Goal: Task Accomplishment & Management: Manage account settings

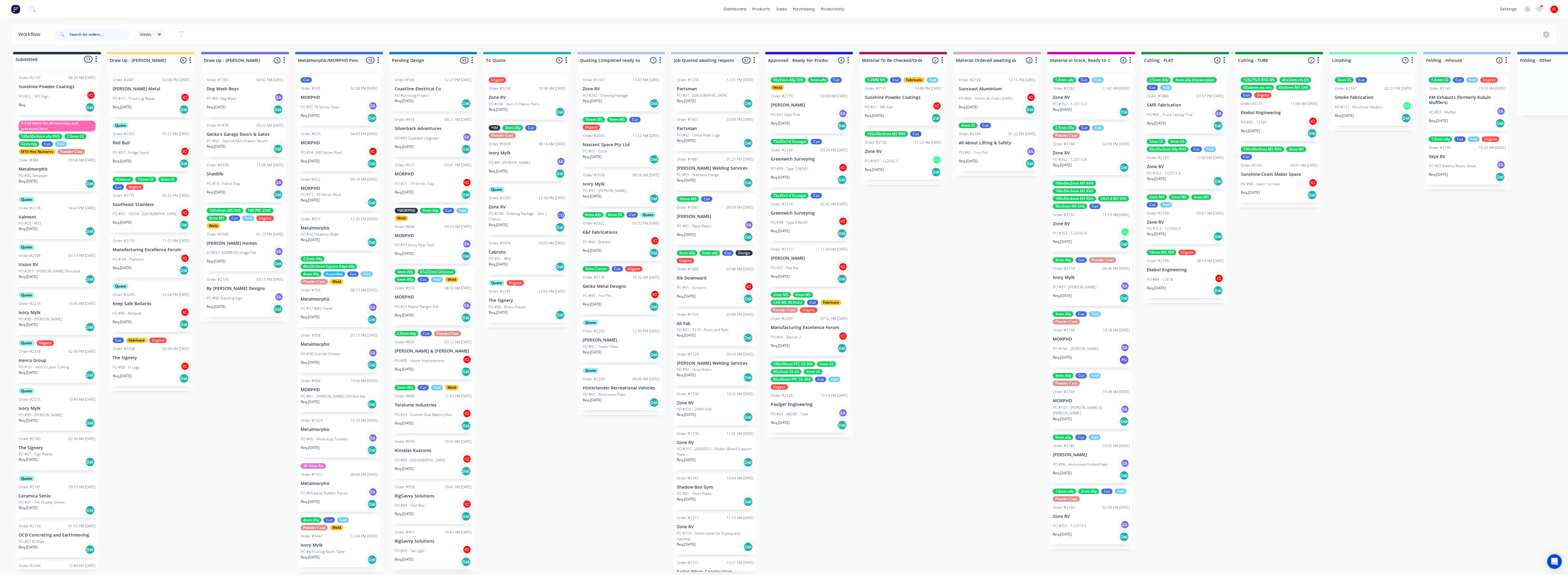
click at [103, 35] on input "text" at bounding box center [100, 34] width 61 height 12
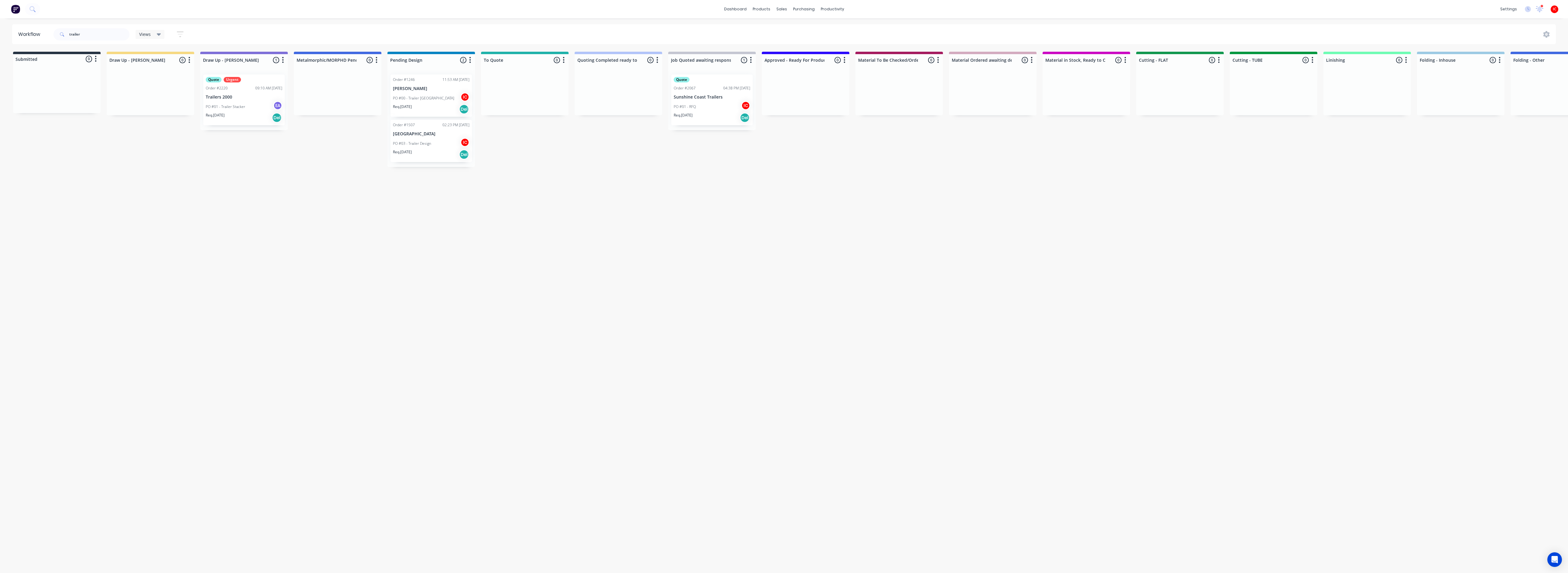
drag, startPoint x: 351, startPoint y: 267, endPoint x: 303, endPoint y: 251, distance: 50.6
click at [351, 267] on div "Workflow trailer Views Save new view None (Default) edit [PERSON_NAME] edit [PE…" at bounding box center [784, 292] width 1568 height 536
drag, startPoint x: 84, startPoint y: 35, endPoint x: 73, endPoint y: 32, distance: 11.4
click at [75, 33] on input "trailer" at bounding box center [99, 34] width 60 height 12
type input "t"
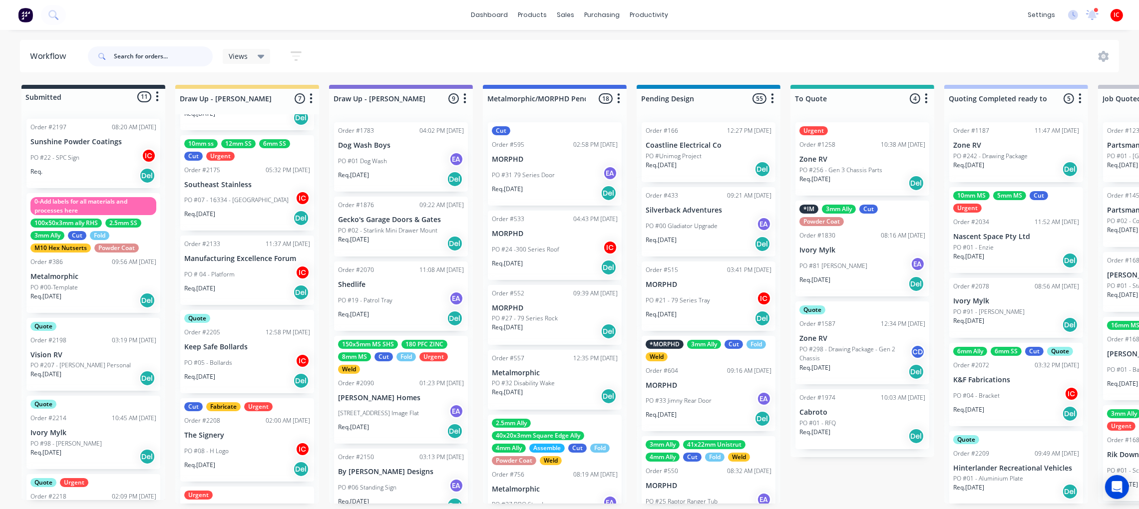
scroll to position [202, 0]
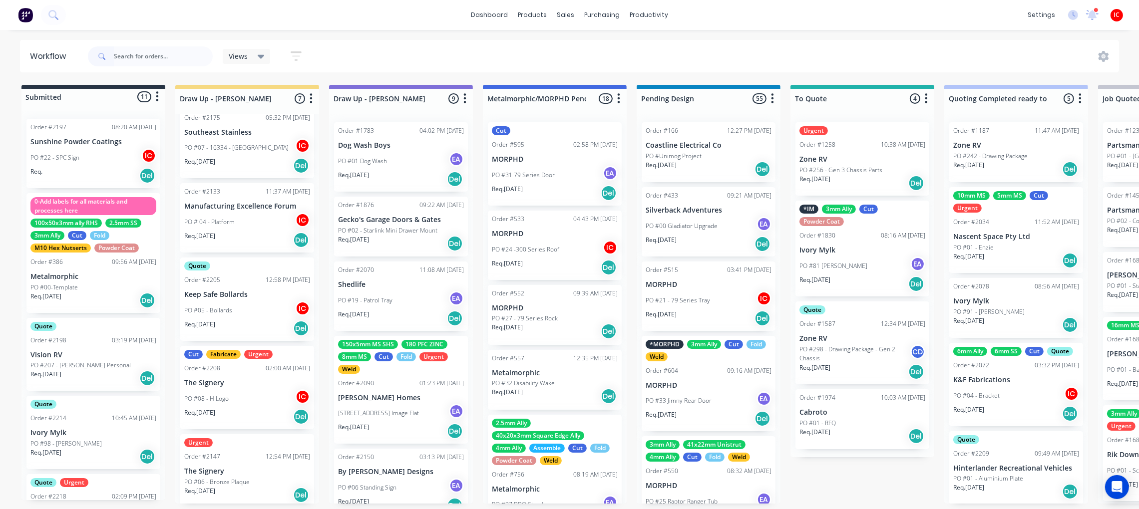
click at [241, 391] on div "PO #08 - H Logo IC" at bounding box center [247, 398] width 126 height 19
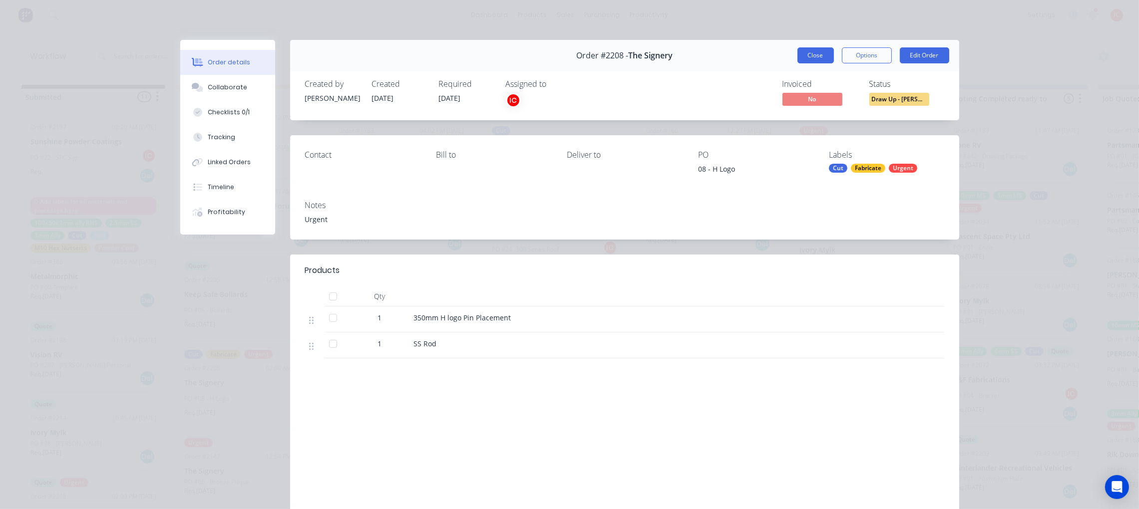
click at [812, 59] on button "Close" at bounding box center [815, 55] width 36 height 16
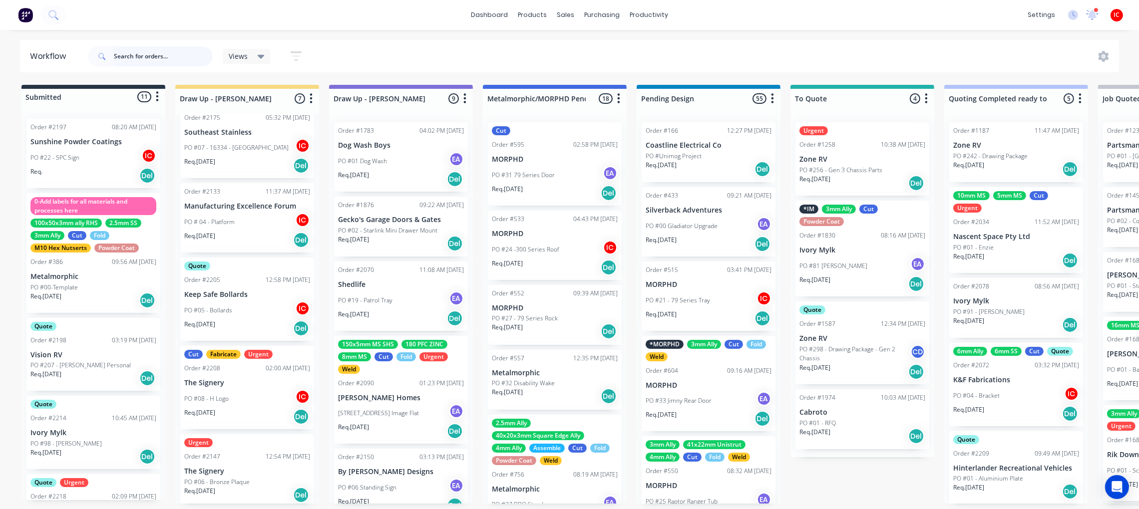
click at [142, 55] on input "text" at bounding box center [163, 56] width 99 height 20
type input "homes"
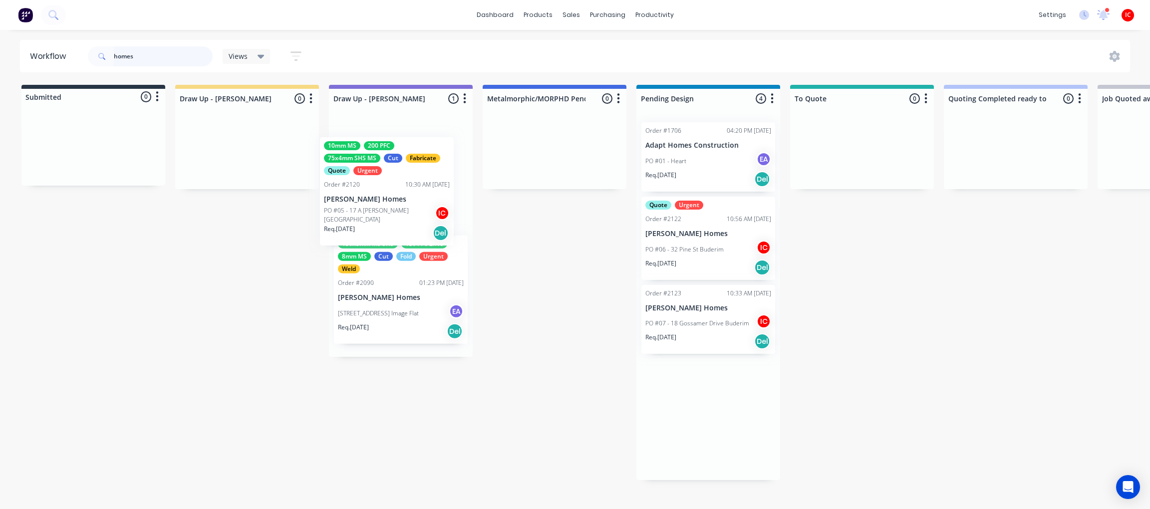
drag, startPoint x: 726, startPoint y: 343, endPoint x: 393, endPoint y: 190, distance: 366.4
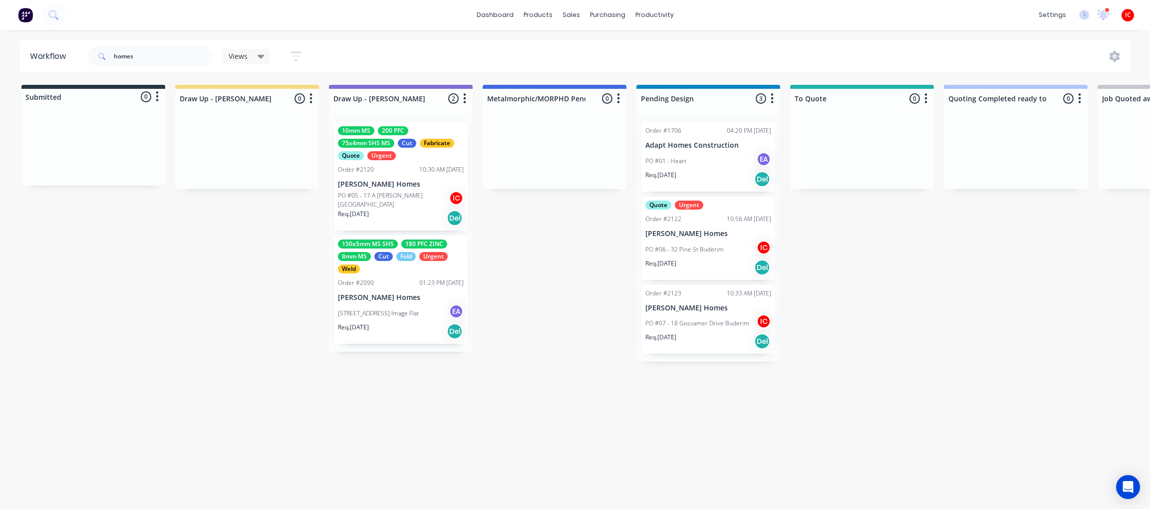
click at [417, 178] on div "10mm MS 200 PFC 75x4mm SHS MS Cut Fabricate Quote Urgent Order #2120 10:30 AM […" at bounding box center [401, 176] width 134 height 108
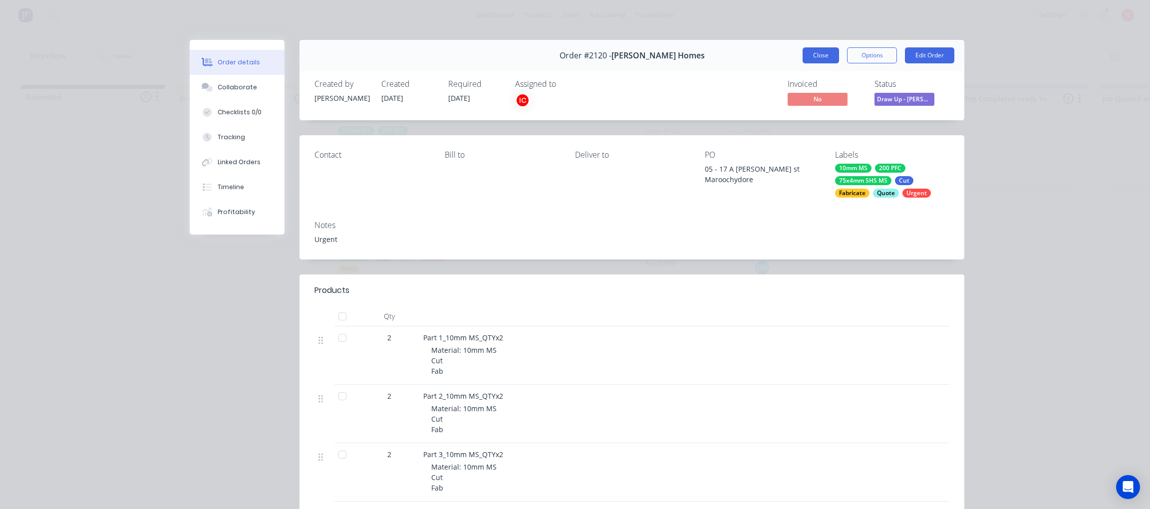
click at [813, 57] on button "Close" at bounding box center [821, 55] width 36 height 16
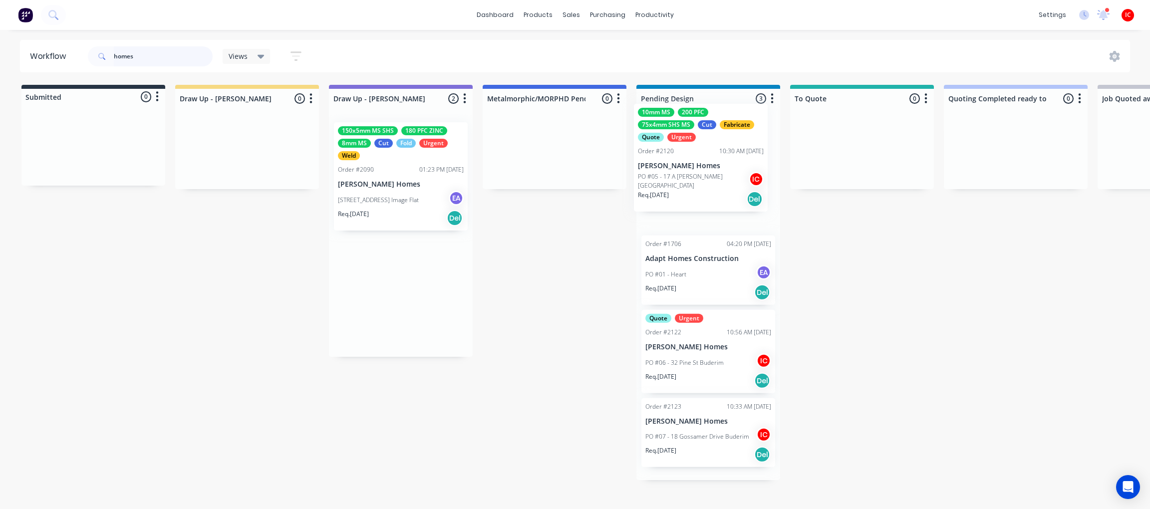
drag, startPoint x: 408, startPoint y: 190, endPoint x: 720, endPoint y: 170, distance: 312.2
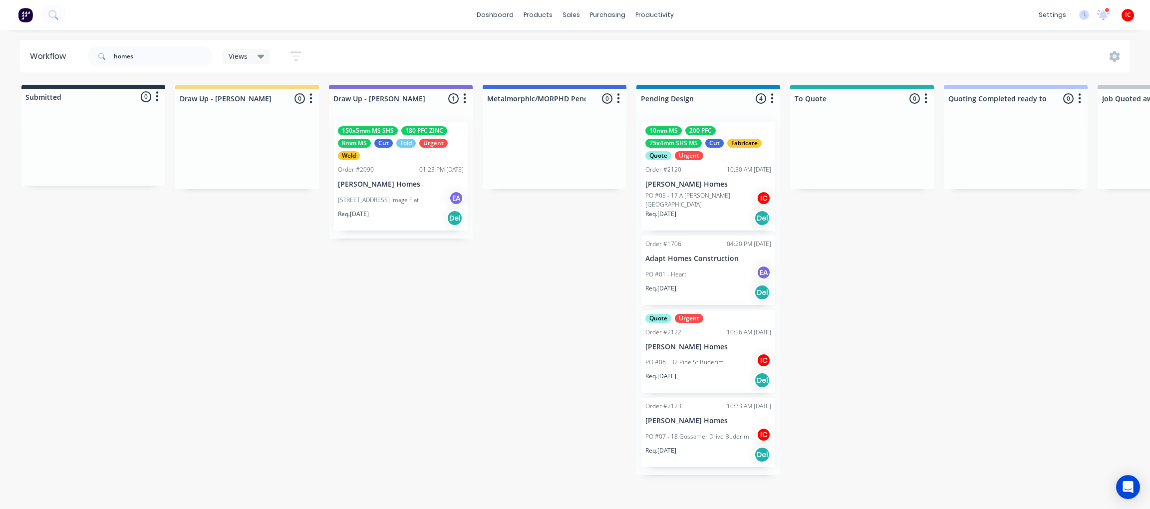
drag, startPoint x: 169, startPoint y: 59, endPoint x: 0, endPoint y: 43, distance: 169.5
click at [0, 43] on div "Workflow homes Views Save new view None (Default) edit [PERSON_NAME] edit [PERS…" at bounding box center [575, 56] width 1150 height 32
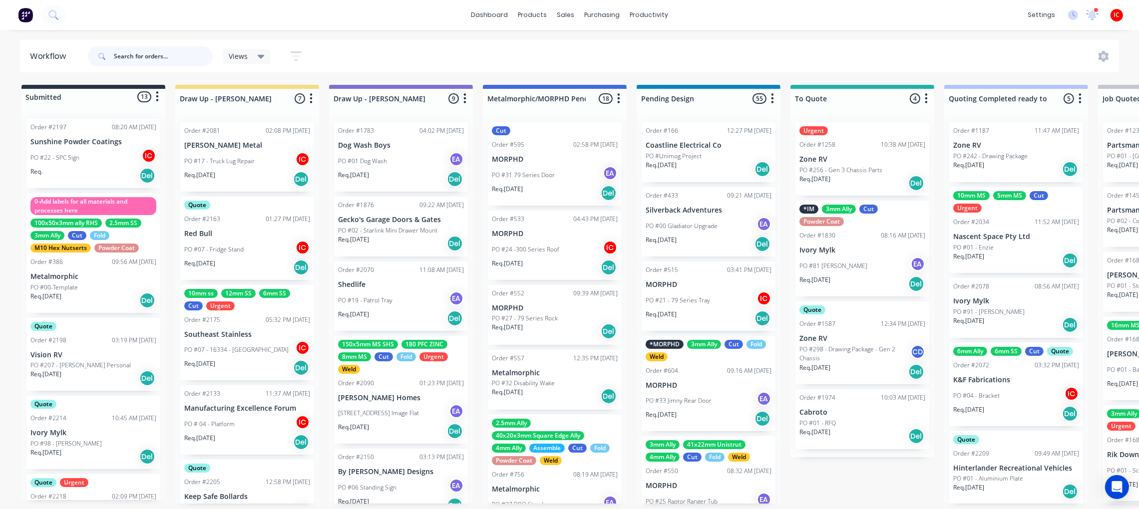
scroll to position [75, 0]
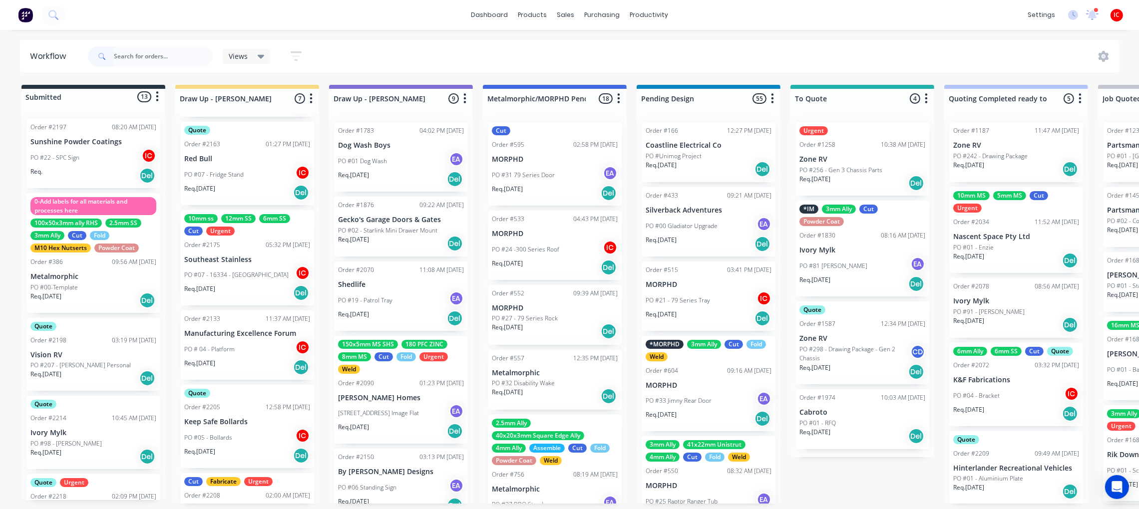
click at [268, 256] on p "Southeast Stainless" at bounding box center [247, 260] width 126 height 8
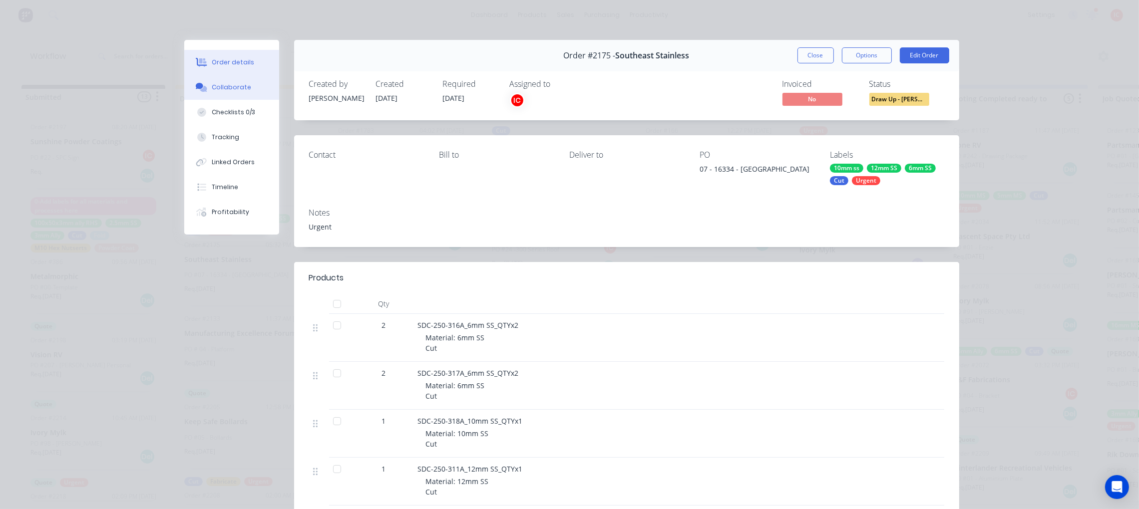
click at [238, 88] on div "Collaborate" at bounding box center [231, 87] width 39 height 9
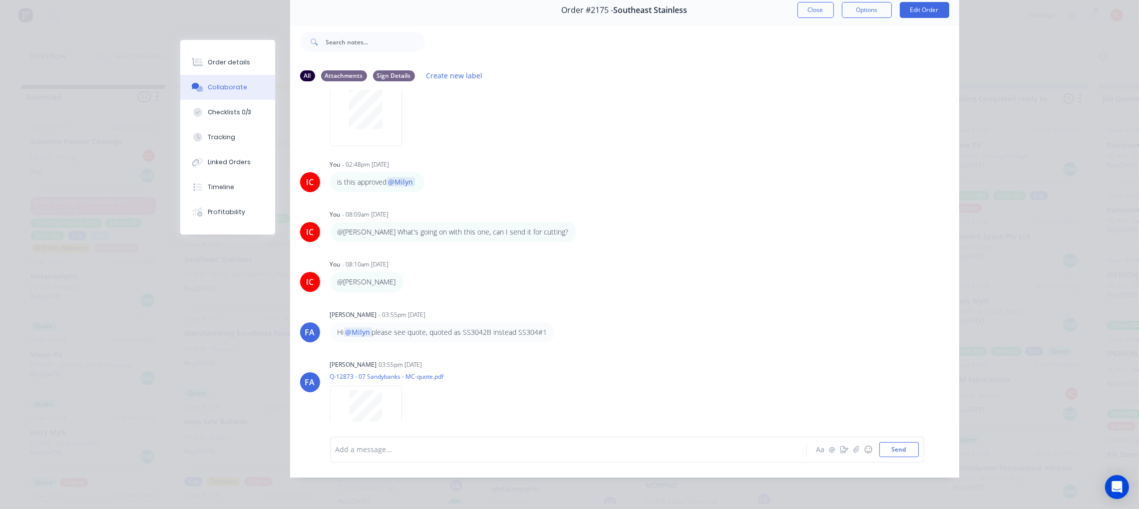
scroll to position [0, 0]
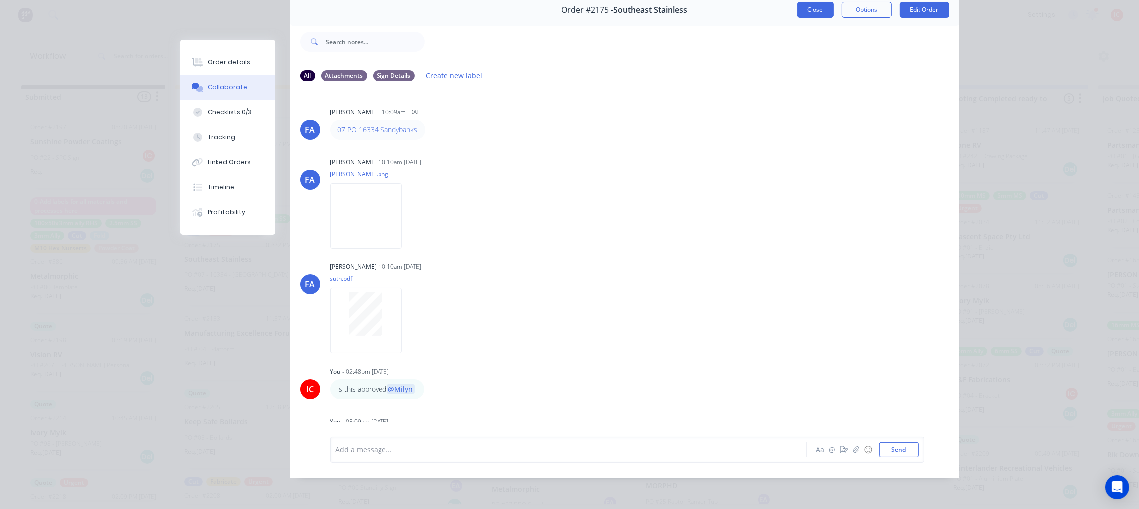
click at [810, 2] on button "Close" at bounding box center [815, 10] width 36 height 16
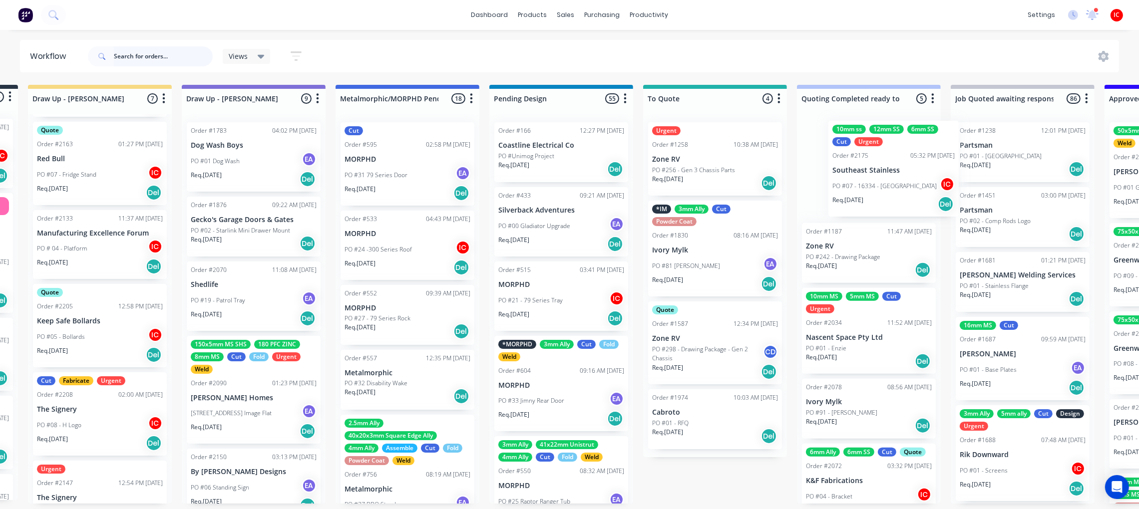
drag, startPoint x: 244, startPoint y: 263, endPoint x: 876, endPoint y: 169, distance: 638.5
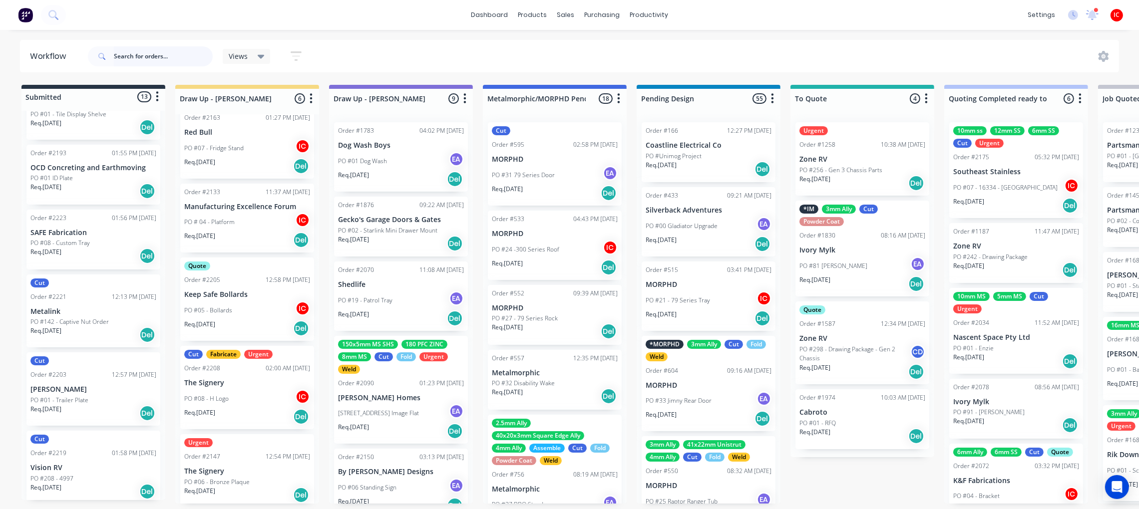
scroll to position [5, 0]
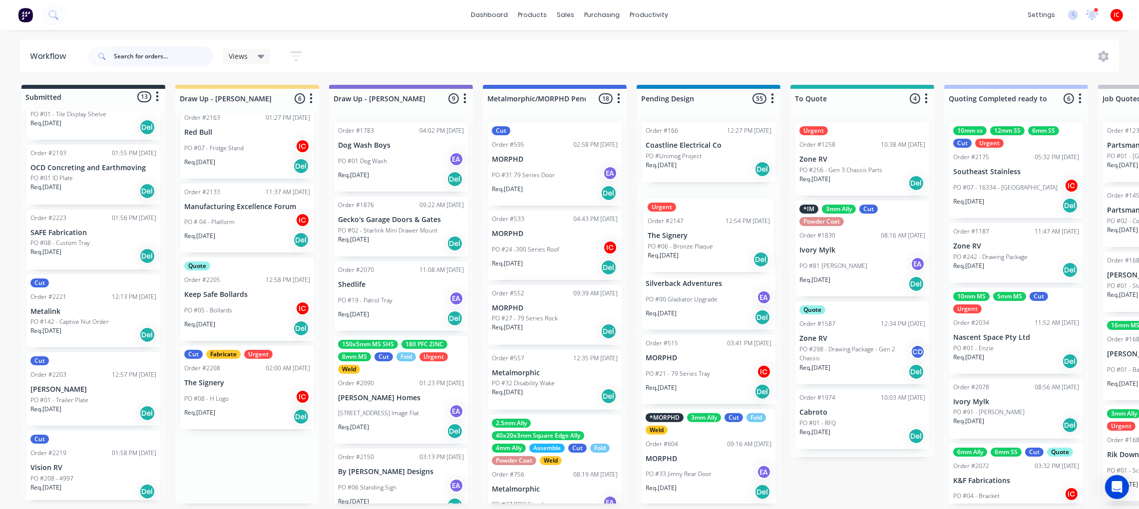
drag, startPoint x: 231, startPoint y: 476, endPoint x: 696, endPoint y: 246, distance: 519.3
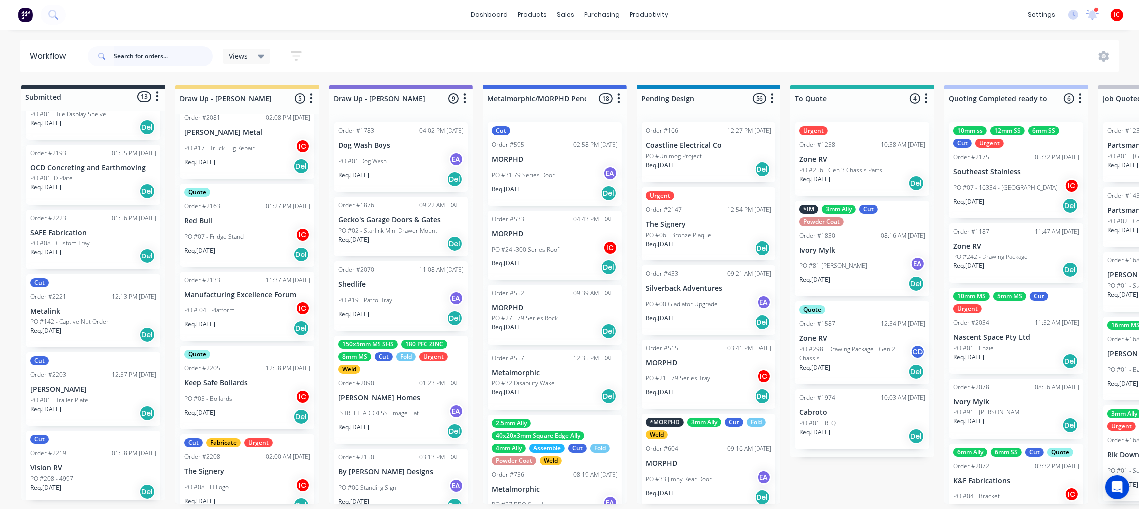
scroll to position [23, 0]
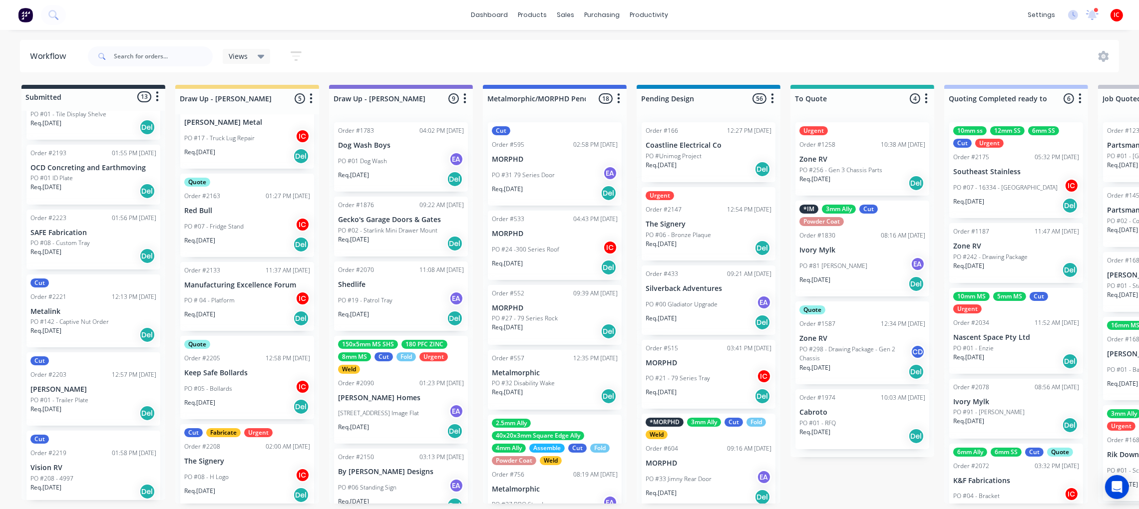
click at [256, 468] on div "PO #08 - H Logo IC" at bounding box center [247, 477] width 126 height 19
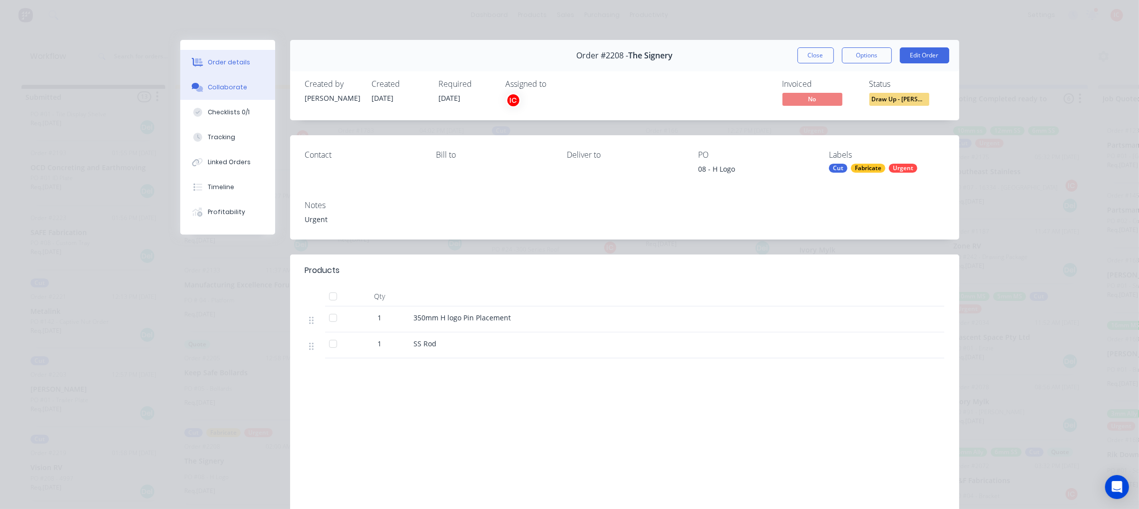
click at [226, 89] on div "Collaborate" at bounding box center [227, 87] width 39 height 9
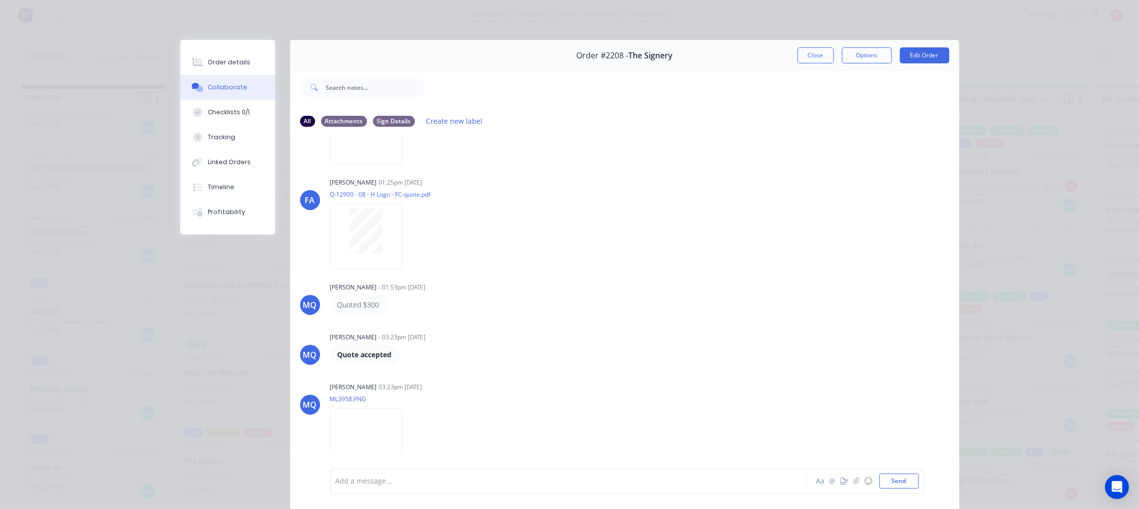
scroll to position [56, 0]
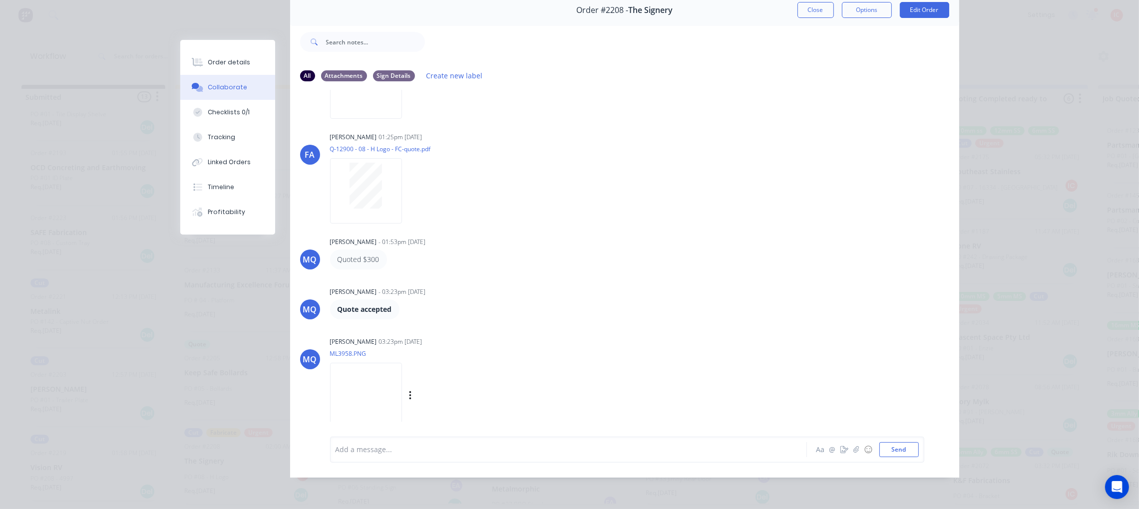
click at [402, 371] on img at bounding box center [366, 395] width 72 height 65
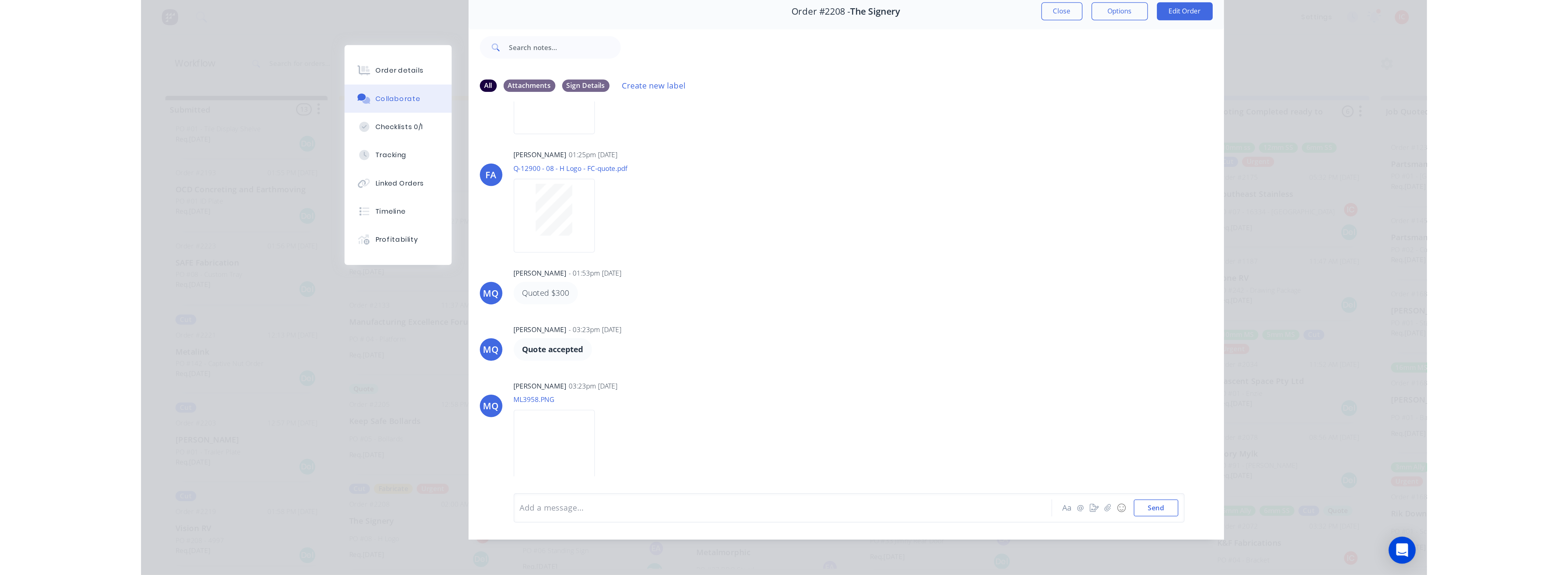
scroll to position [0, 0]
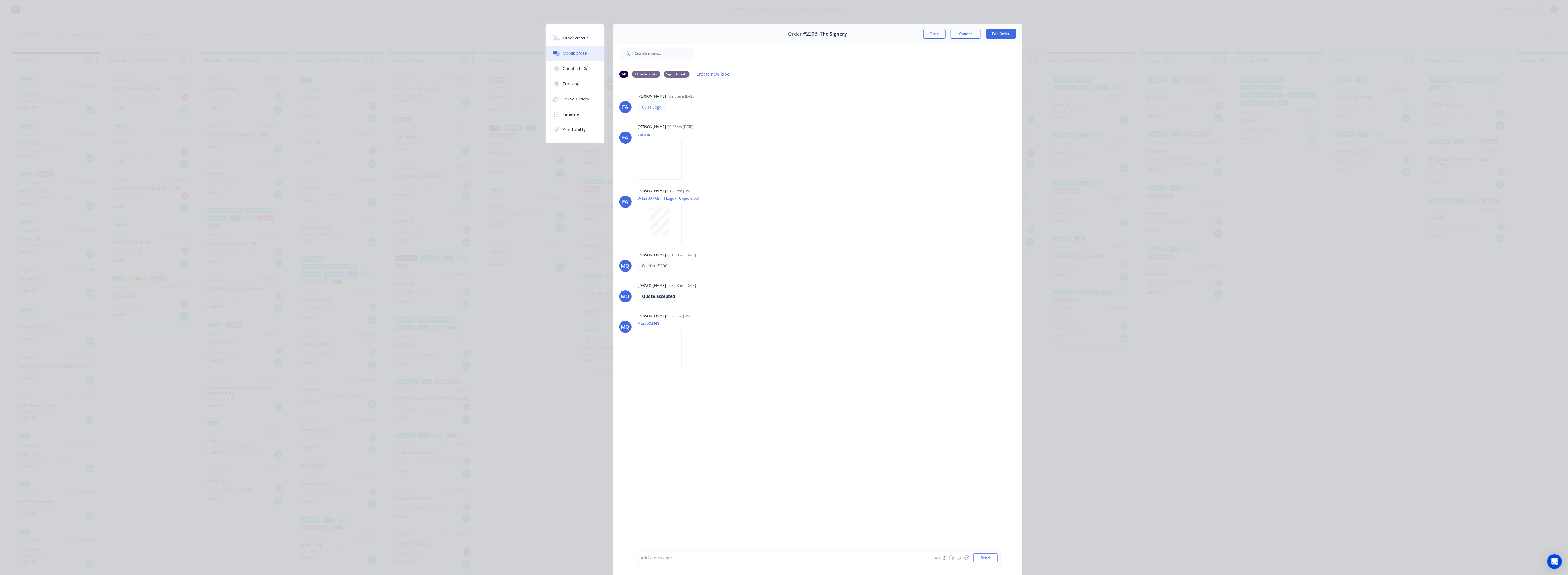
drag, startPoint x: 323, startPoint y: 117, endPoint x: 429, endPoint y: 82, distance: 111.6
click at [323, 116] on div "Order details Collaborate Checklists 0/1 Tracking Linked Orders Timeline Profit…" at bounding box center [784, 287] width 1568 height 575
click at [567, 39] on div "Order details" at bounding box center [576, 38] width 26 height 5
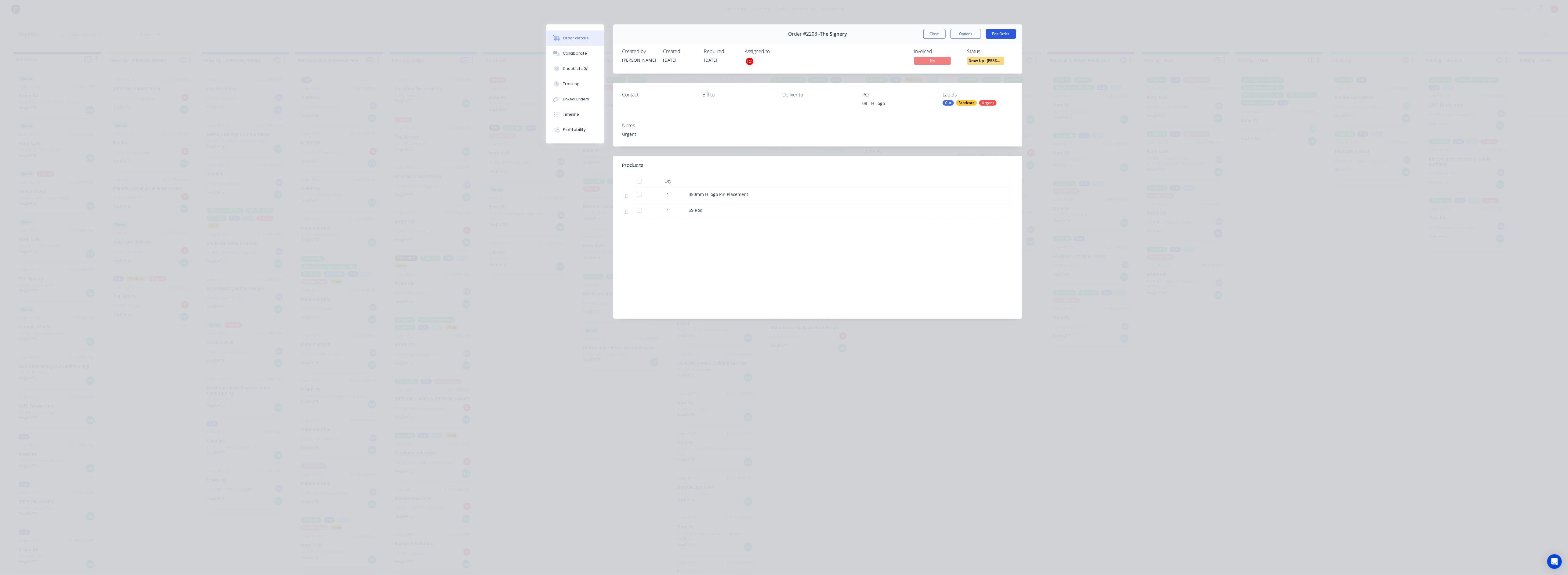
click at [998, 34] on button "Edit Order" at bounding box center [1000, 34] width 30 height 10
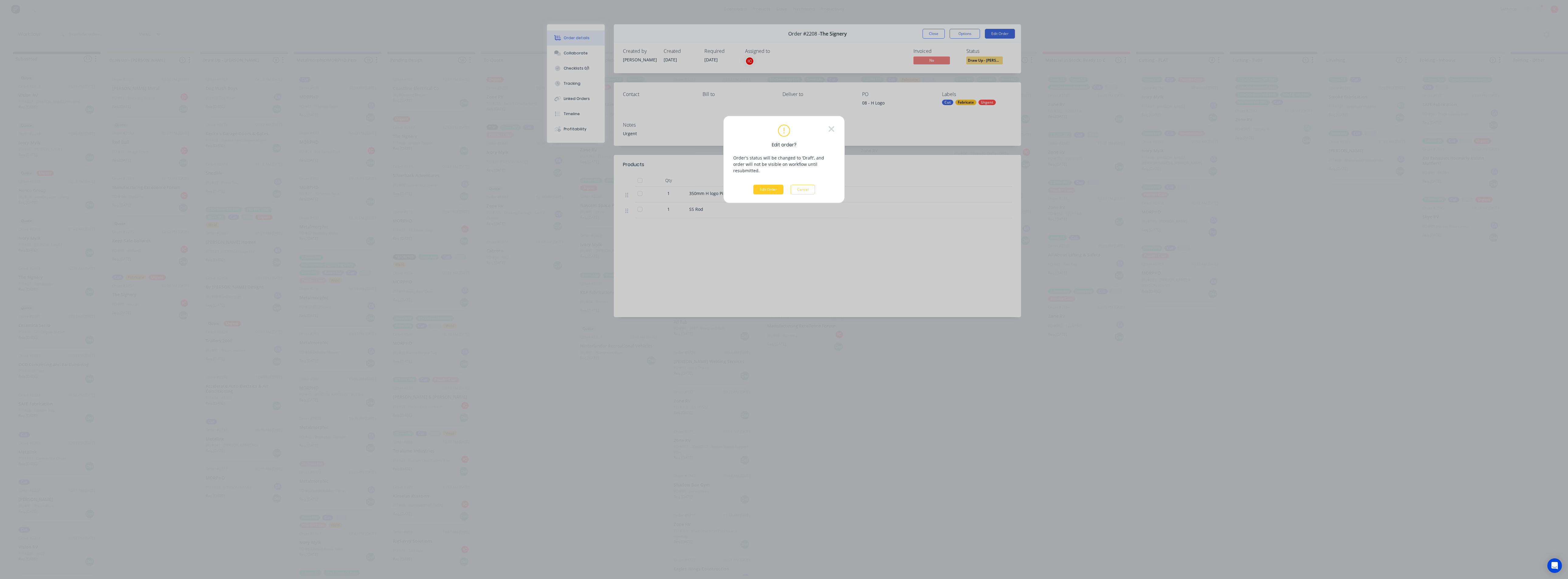
click at [771, 185] on button "Edit Order" at bounding box center [768, 190] width 30 height 10
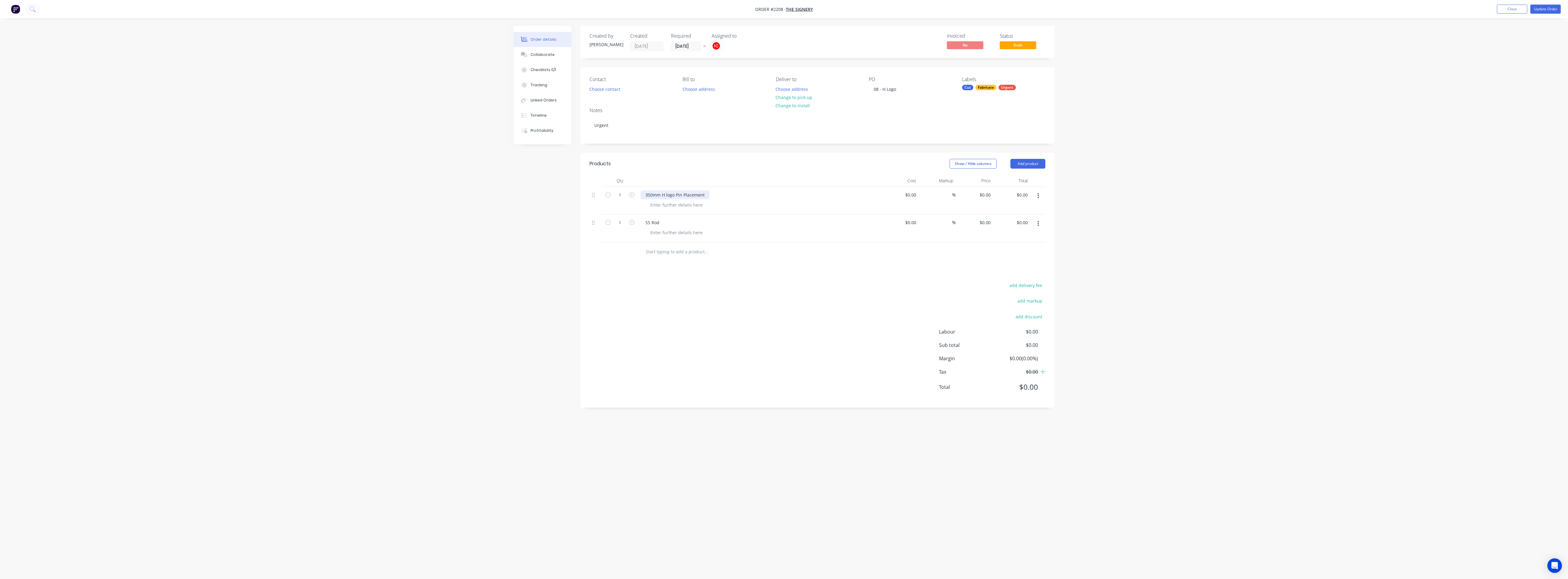
click at [706, 196] on div "350mm H logo Pin Placement" at bounding box center [674, 195] width 69 height 9
click at [668, 205] on div at bounding box center [676, 204] width 62 height 9
click at [667, 204] on div at bounding box center [676, 204] width 62 height 9
click at [663, 234] on div "SS Rod" at bounding box center [652, 235] width 24 height 9
click at [635, 235] on button "button" at bounding box center [631, 234] width 8 height 6
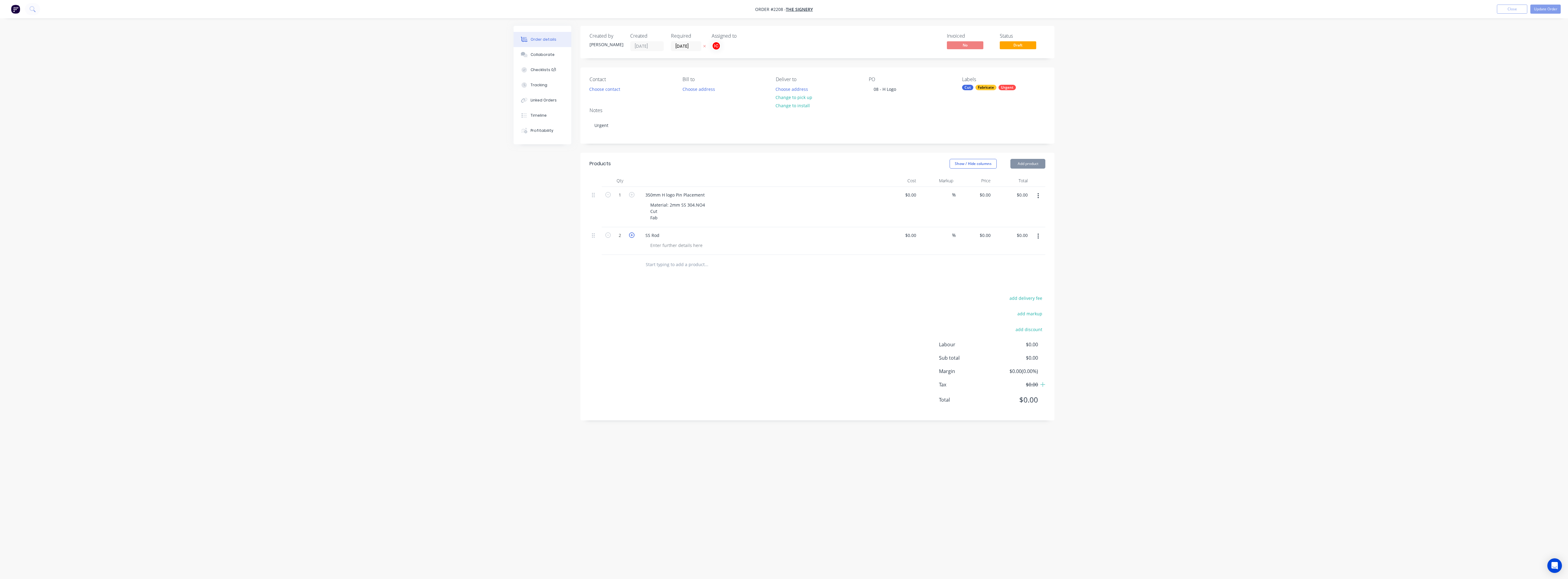
click at [633, 235] on icon "button" at bounding box center [631, 235] width 5 height 5
type input "4"
click at [670, 244] on div at bounding box center [676, 245] width 62 height 9
click at [650, 243] on div "8mm Diameter SS Rod" at bounding box center [673, 245] width 55 height 9
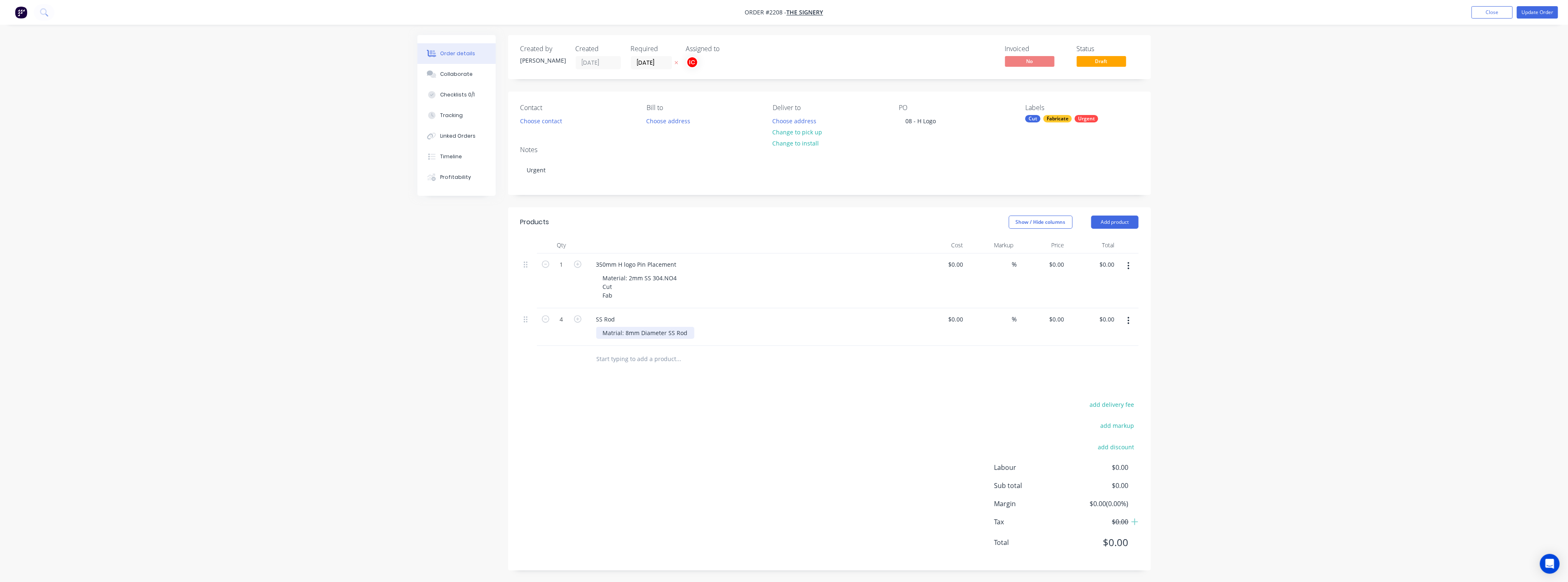
click at [612, 332] on div "Matrial: 8mm Diameter SS Rod" at bounding box center [645, 333] width 98 height 12
click at [690, 332] on div "Material: 8mm Diameter SS Rod" at bounding box center [646, 333] width 102 height 12
click at [798, 349] on div "Material: 8mm Diameter SS Rod Cut (Hand) Fab Length TBC" at bounding box center [753, 346] width 316 height 38
click at [1083, 118] on div "Urgent" at bounding box center [1086, 118] width 23 height 7
click at [1063, 138] on input "text" at bounding box center [1093, 141] width 86 height 17
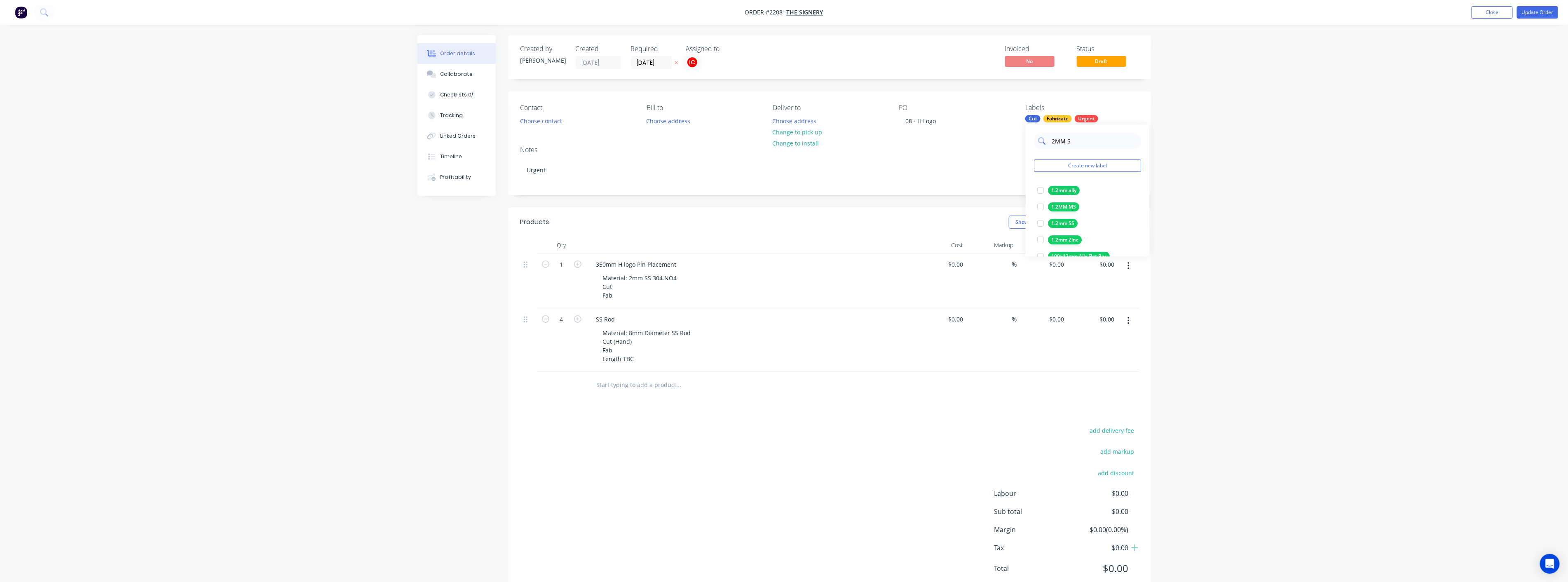
type input "2MM SS"
click at [1037, 243] on div at bounding box center [1041, 240] width 17 height 17
drag, startPoint x: 1085, startPoint y: 142, endPoint x: 1039, endPoint y: 143, distance: 46.0
click at [1039, 143] on div "2MM SS" at bounding box center [1088, 141] width 107 height 17
click at [1307, 187] on div "Order details Collaborate Checklists 0/1 Tracking Linked Orders Timeline Profit…" at bounding box center [784, 304] width 1568 height 608
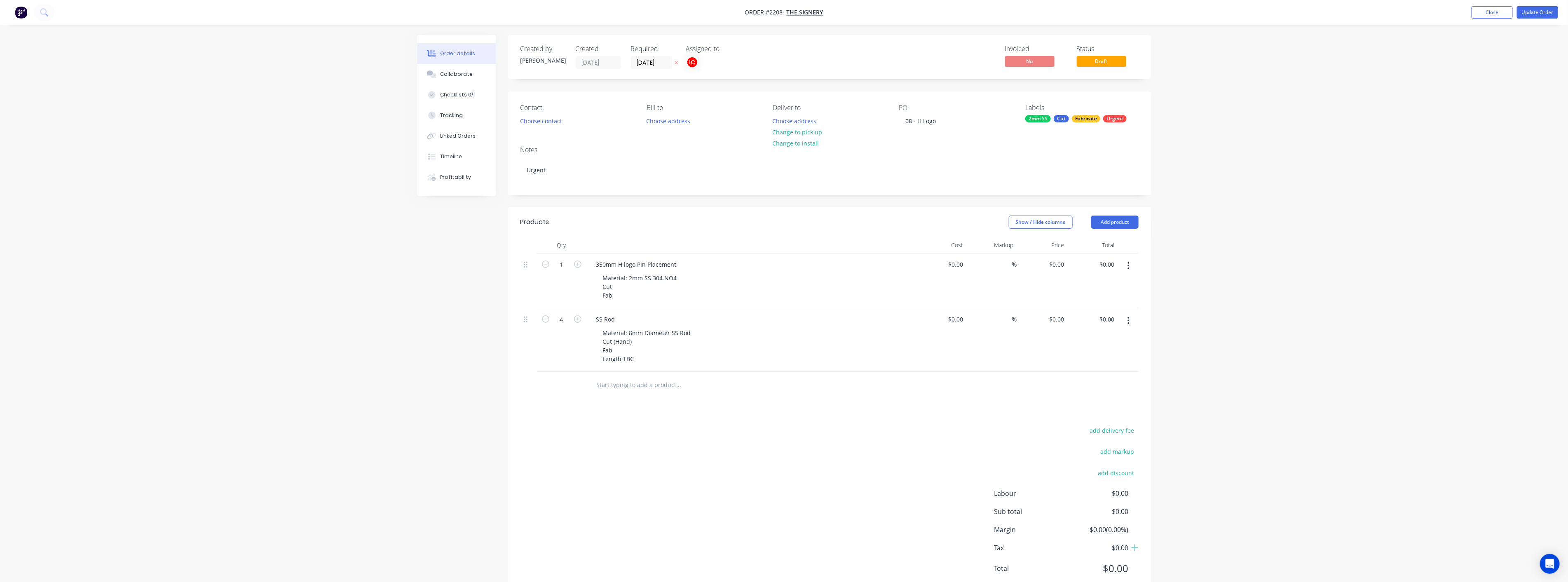
click at [777, 278] on div "Material: 2mm SS 304.NO4 Cut Fab" at bounding box center [753, 286] width 316 height 29
click at [725, 277] on div "Material: 2mm SS 304.NO4 Cut Fab" at bounding box center [753, 286] width 316 height 29
click at [459, 94] on div "Checklists 0/1" at bounding box center [457, 94] width 35 height 7
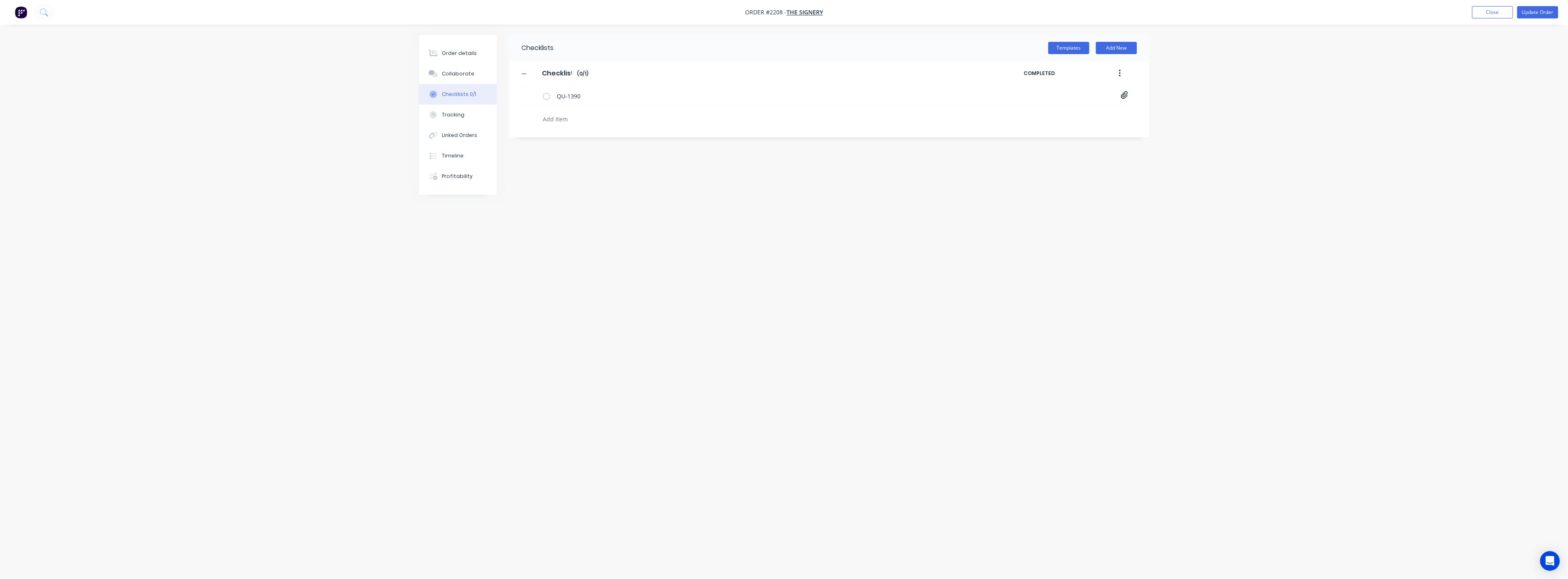
click at [559, 120] on textarea at bounding box center [736, 119] width 394 height 11
type textarea "x"
type textarea "C"
type textarea "x"
type textarea "CU"
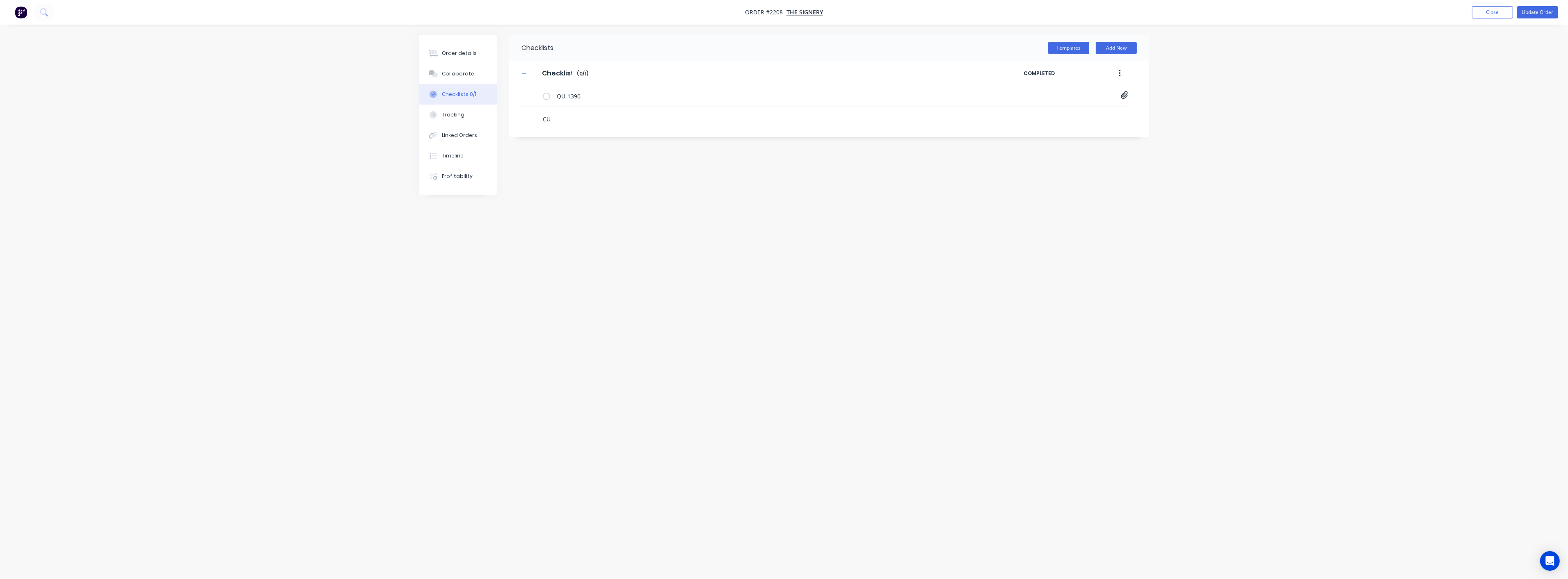
type textarea "x"
type textarea "CUT"
type textarea "x"
type textarea "F"
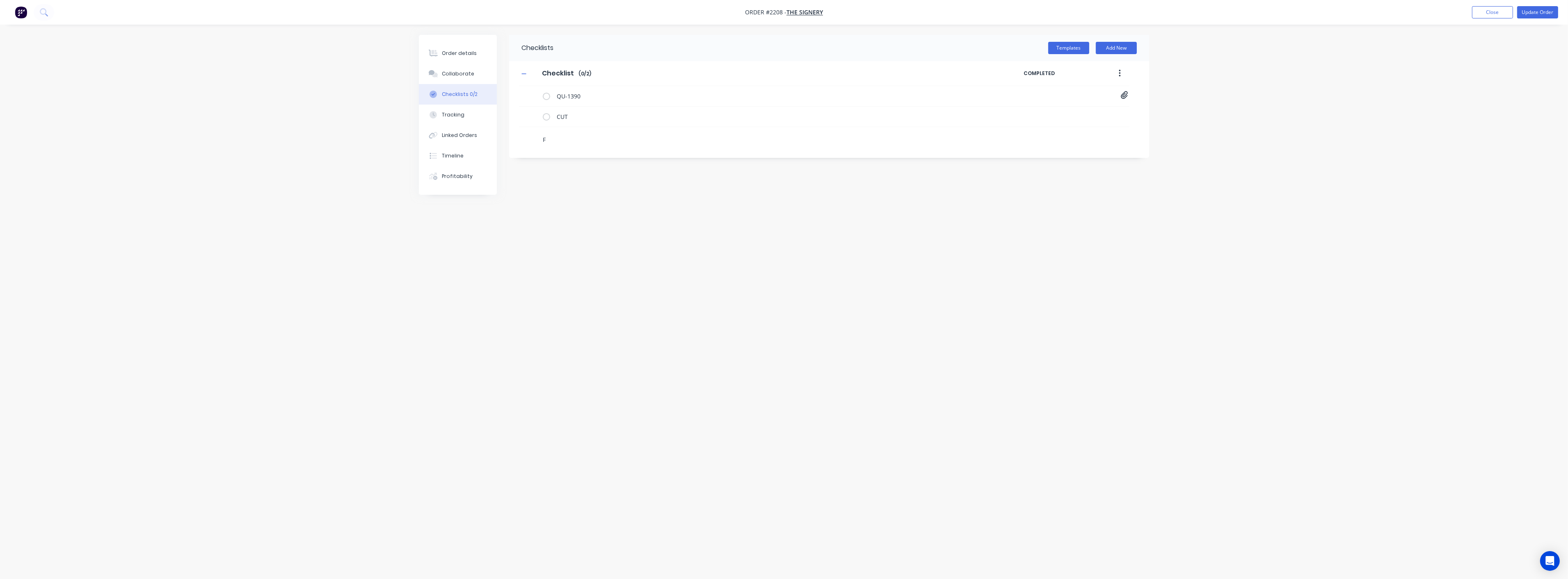
type textarea "x"
type textarea "FA"
type textarea "x"
type textarea "FAB"
type textarea "x"
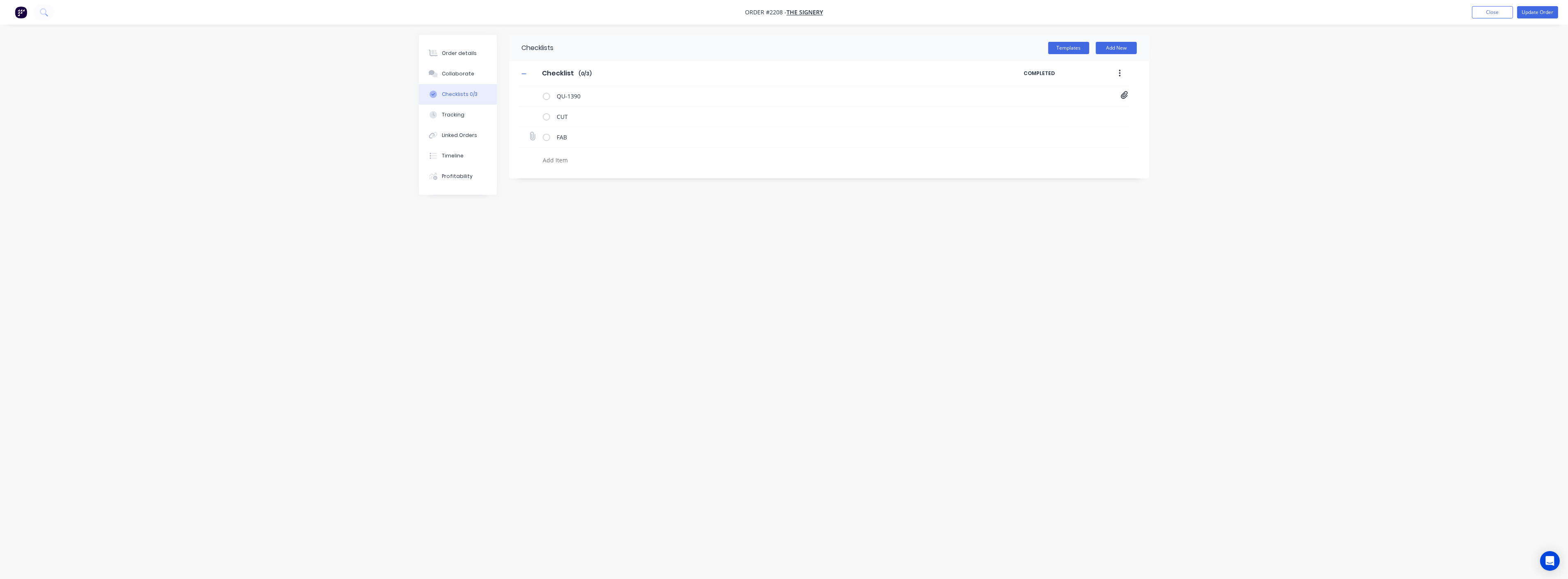
type textarea "x"
click at [531, 138] on icon at bounding box center [532, 136] width 11 height 11
click at [529, 132] on input "file" at bounding box center [529, 132] width 0 height 0
type input "C:\fakepath\The Signery_08 H_Welding Information.pdf"
click at [1122, 136] on icon at bounding box center [1124, 136] width 7 height 7
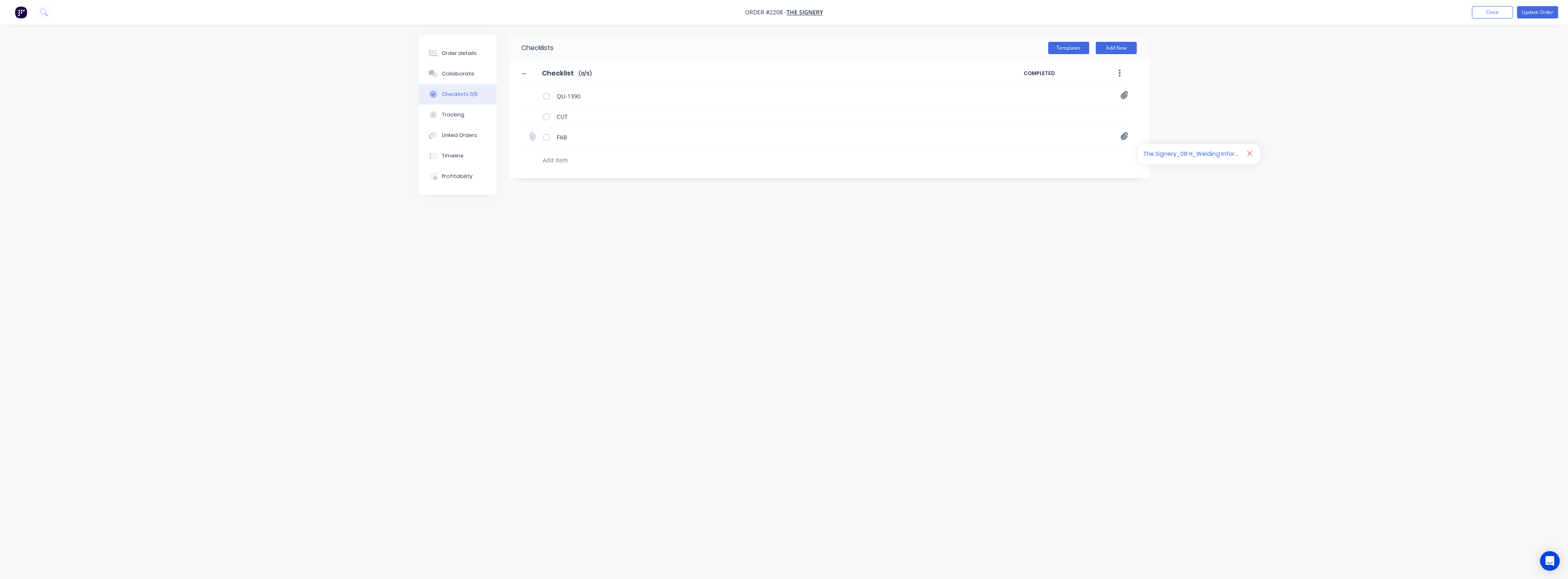
click at [1248, 153] on icon at bounding box center [1249, 154] width 6 height 8
type textarea "x"
click at [534, 136] on icon at bounding box center [533, 136] width 11 height 11
click at [529, 132] on input "file" at bounding box center [529, 132] width 0 height 0
click at [453, 48] on button "Order details" at bounding box center [458, 53] width 78 height 21
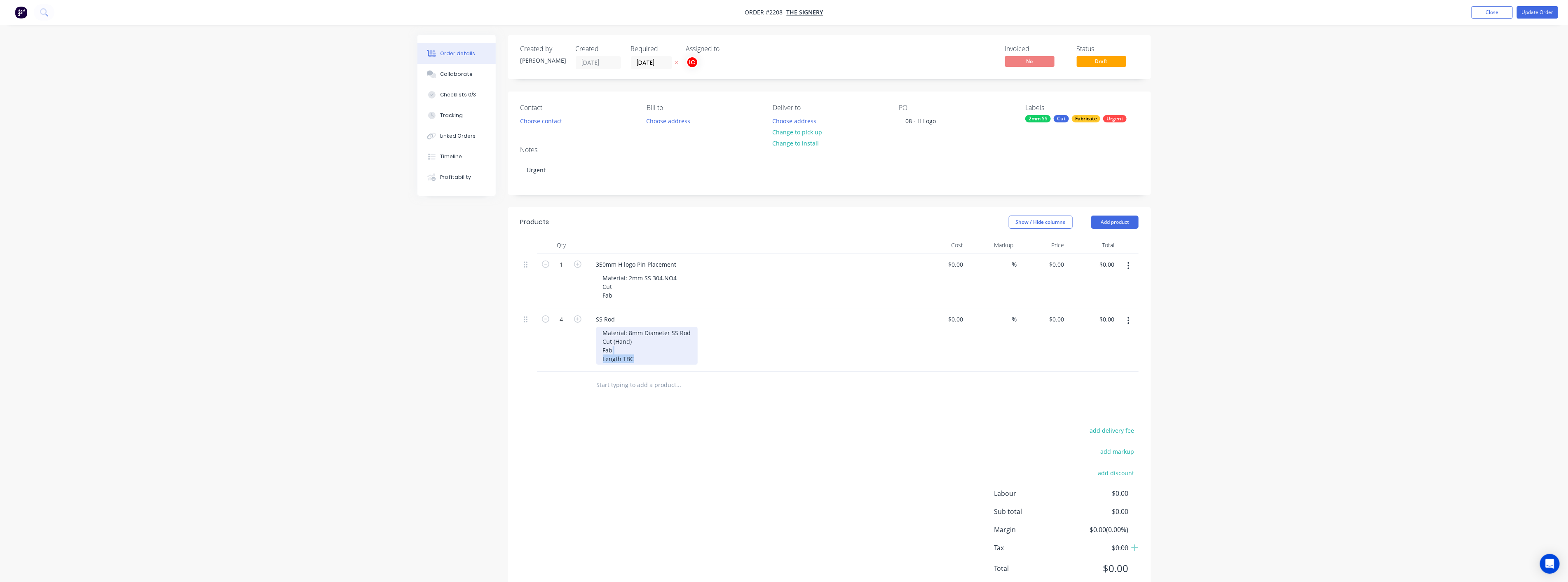
drag, startPoint x: 652, startPoint y: 353, endPoint x: 645, endPoint y: 359, distance: 9.2
click at [637, 361] on div "Material: 8mm Diameter SS Rod Cut (Hand) Fab Length TBC" at bounding box center [646, 346] width 102 height 38
click at [645, 359] on div "Material: 8mm Diameter SS Rod Cut (Hand) Fab Length TBC" at bounding box center [646, 346] width 102 height 38
drag, startPoint x: 656, startPoint y: 358, endPoint x: 622, endPoint y: 367, distance: 35.2
click at [622, 367] on div "SS Rod Material: 8mm Diameter SS Rod Cut (Hand) Fab Length TBC" at bounding box center [750, 339] width 329 height 64
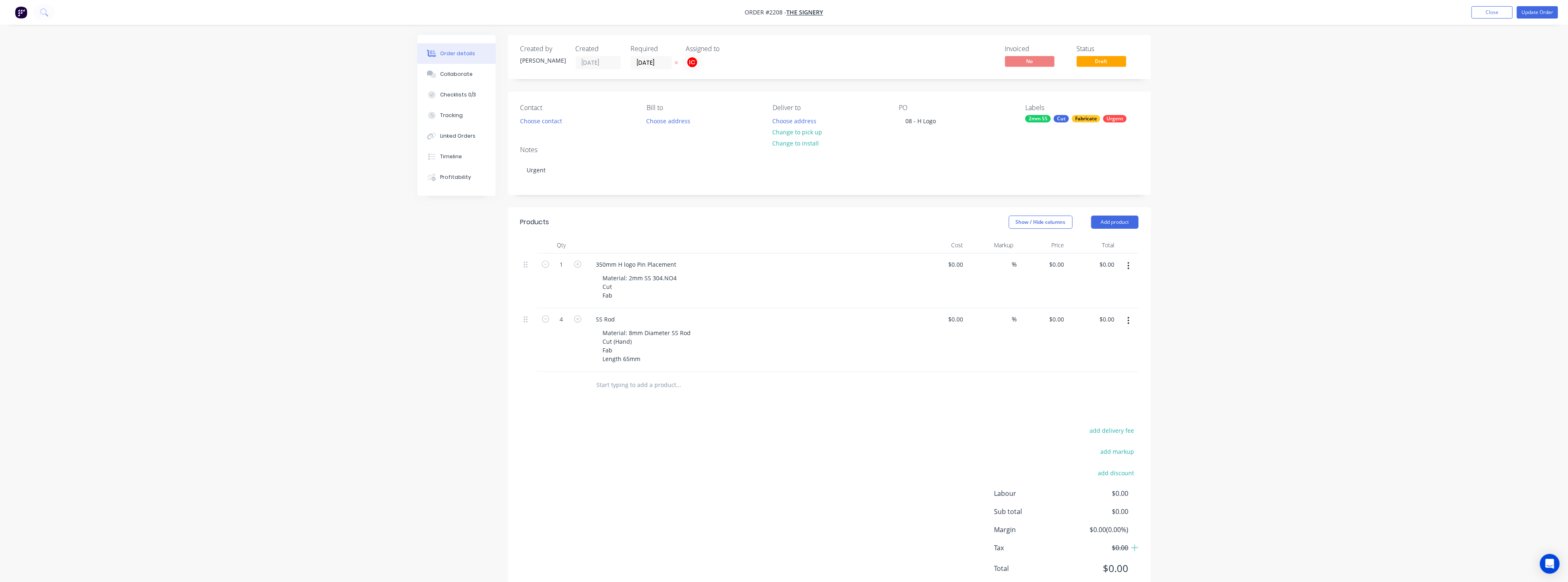
drag, startPoint x: 751, startPoint y: 331, endPoint x: 767, endPoint y: 305, distance: 30.5
click at [754, 331] on div "Material: 8mm Diameter SS Rod Cut (Hand) Fab Length 65mm" at bounding box center [753, 346] width 316 height 38
click at [455, 75] on div "Collaborate" at bounding box center [456, 73] width 32 height 7
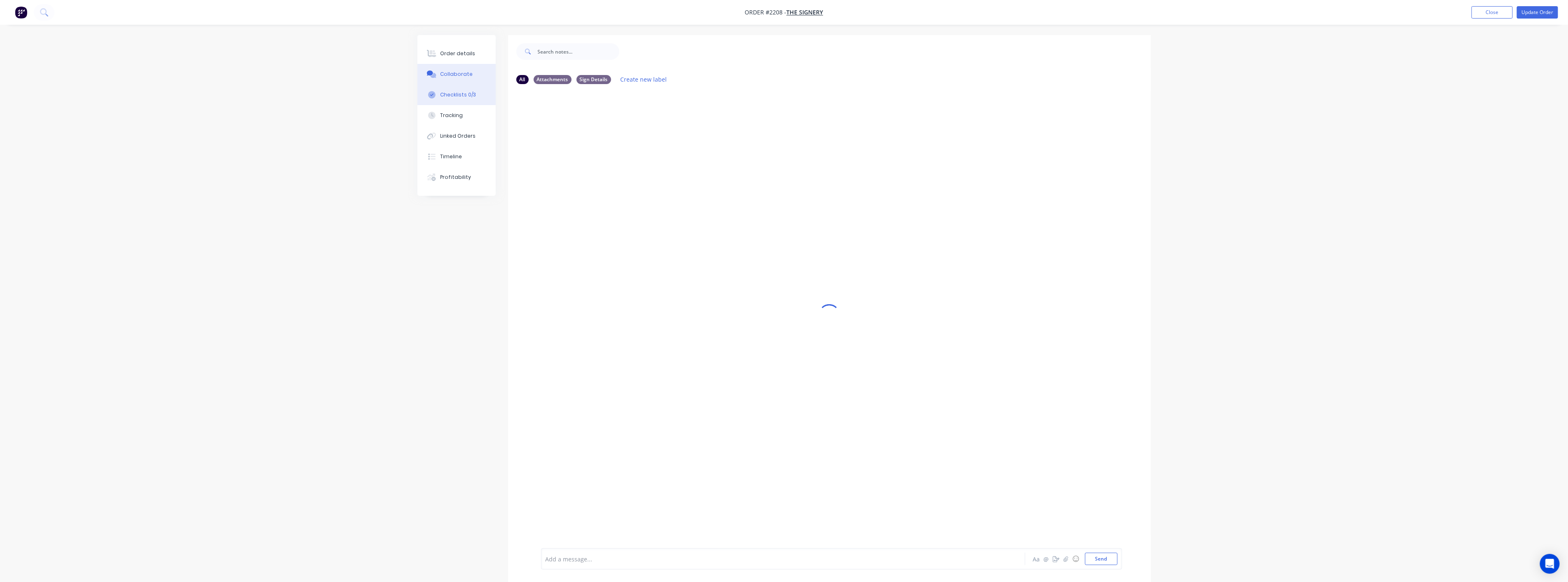
click at [464, 96] on div "Checklists 0/3" at bounding box center [457, 94] width 35 height 7
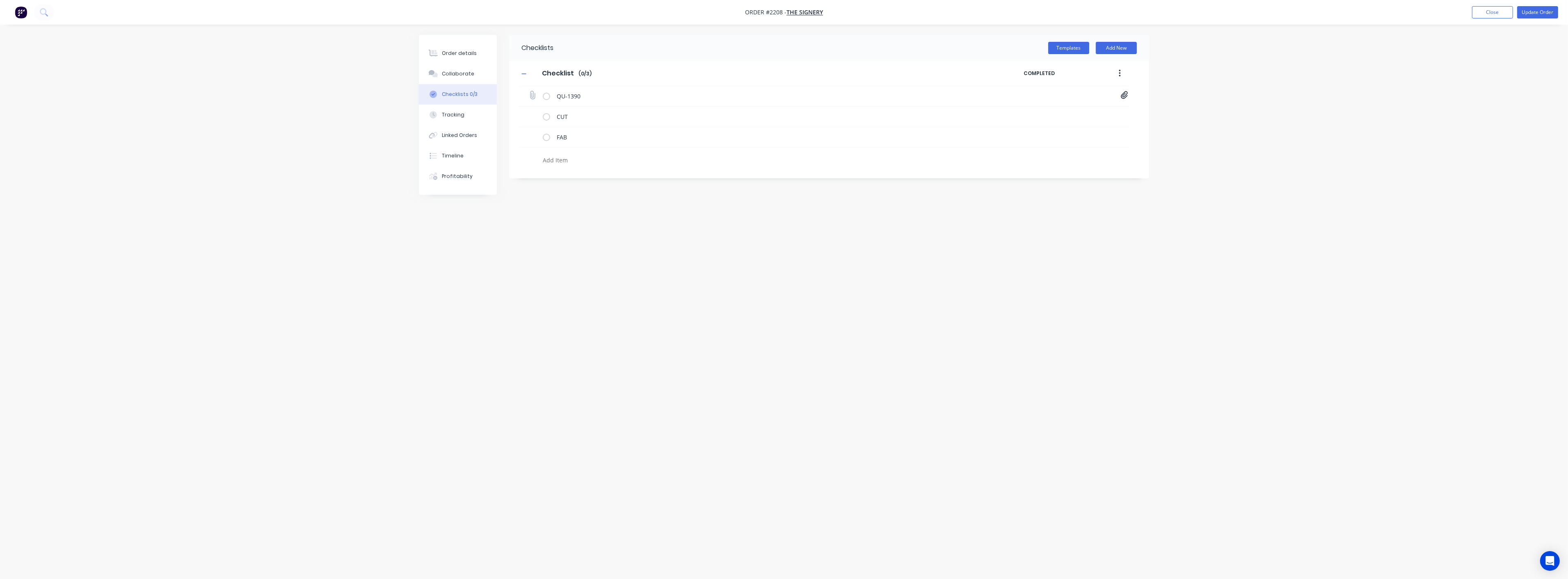
click at [1123, 94] on icon at bounding box center [1124, 95] width 7 height 8
click at [533, 138] on icon at bounding box center [532, 136] width 11 height 11
click at [529, 132] on input "file" at bounding box center [529, 132] width 0 height 0
type input "C:\fakepath\The Signery_08 H_Welding Information.pdf"
click at [464, 113] on button "Tracking" at bounding box center [458, 114] width 78 height 21
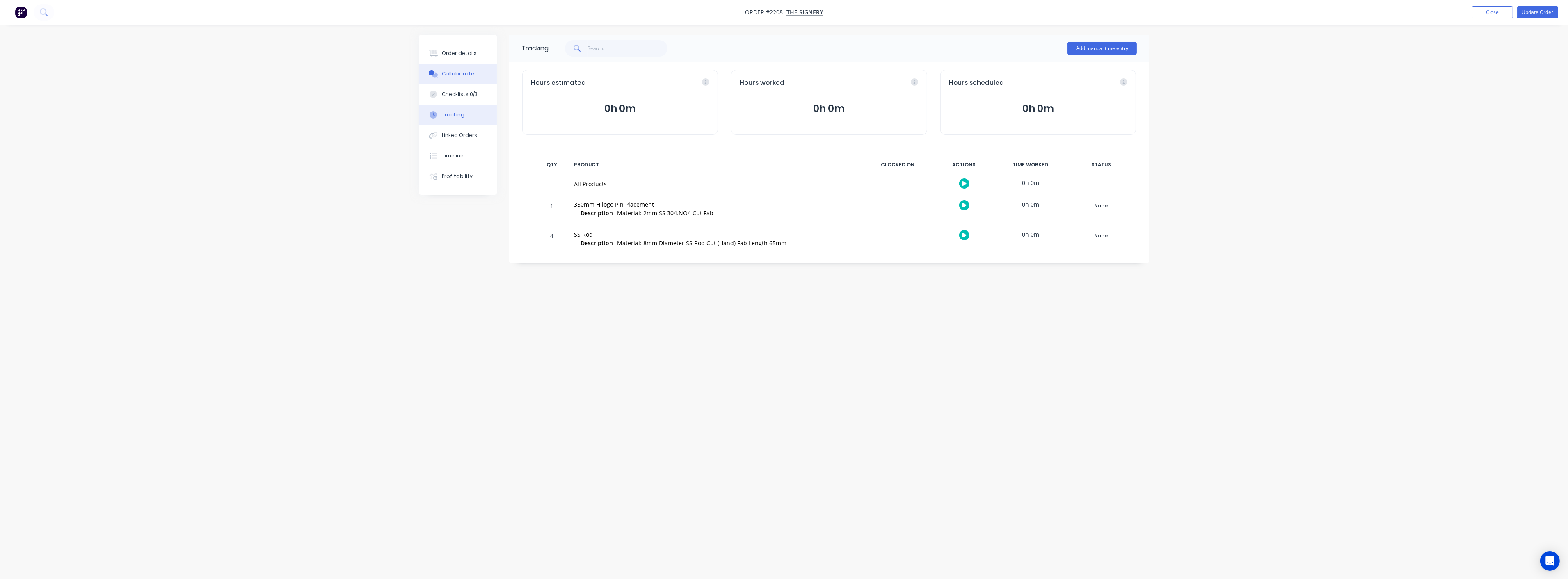
click at [454, 73] on div "Collaborate" at bounding box center [458, 73] width 32 height 7
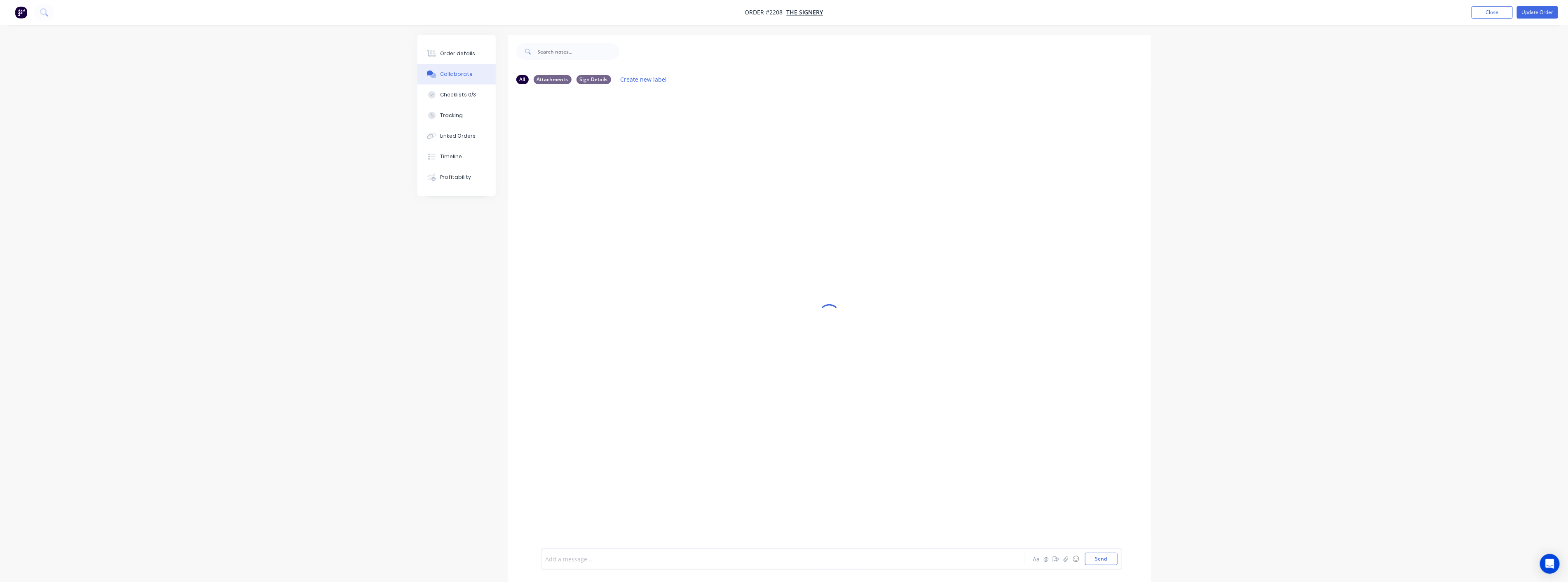
click at [763, 557] on div at bounding box center [759, 559] width 428 height 8
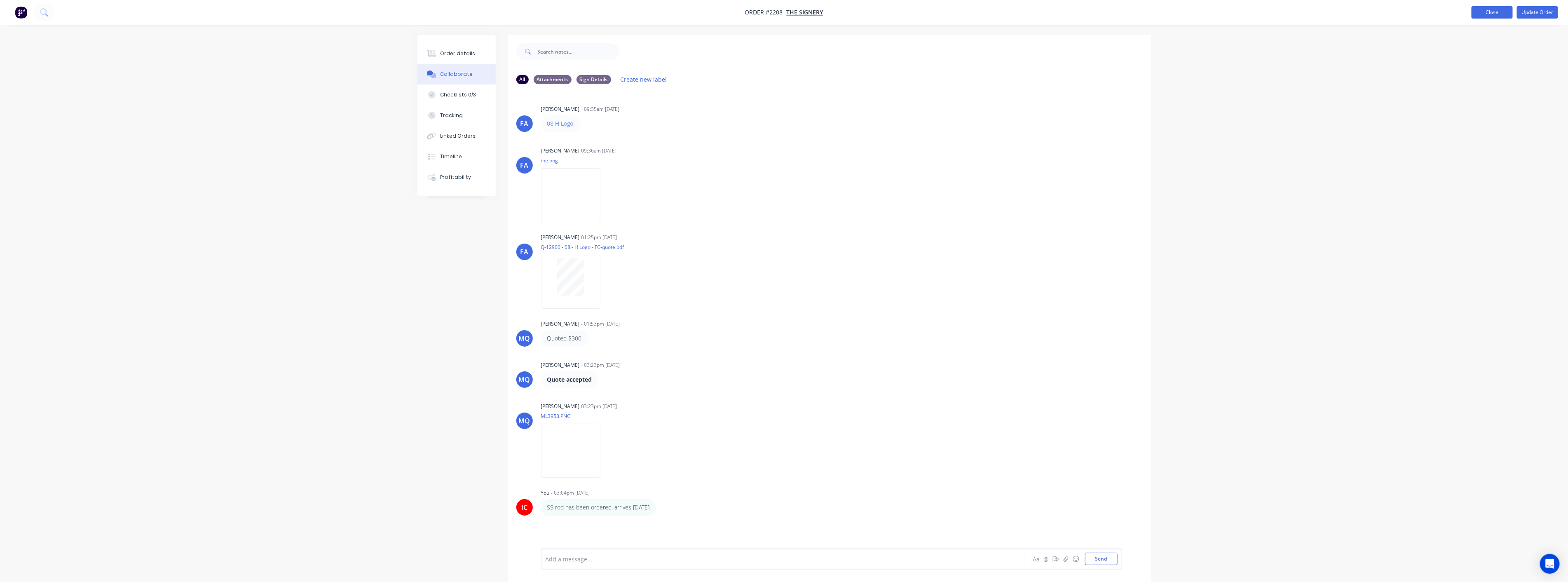
click at [1492, 12] on button "Close" at bounding box center [1492, 12] width 41 height 12
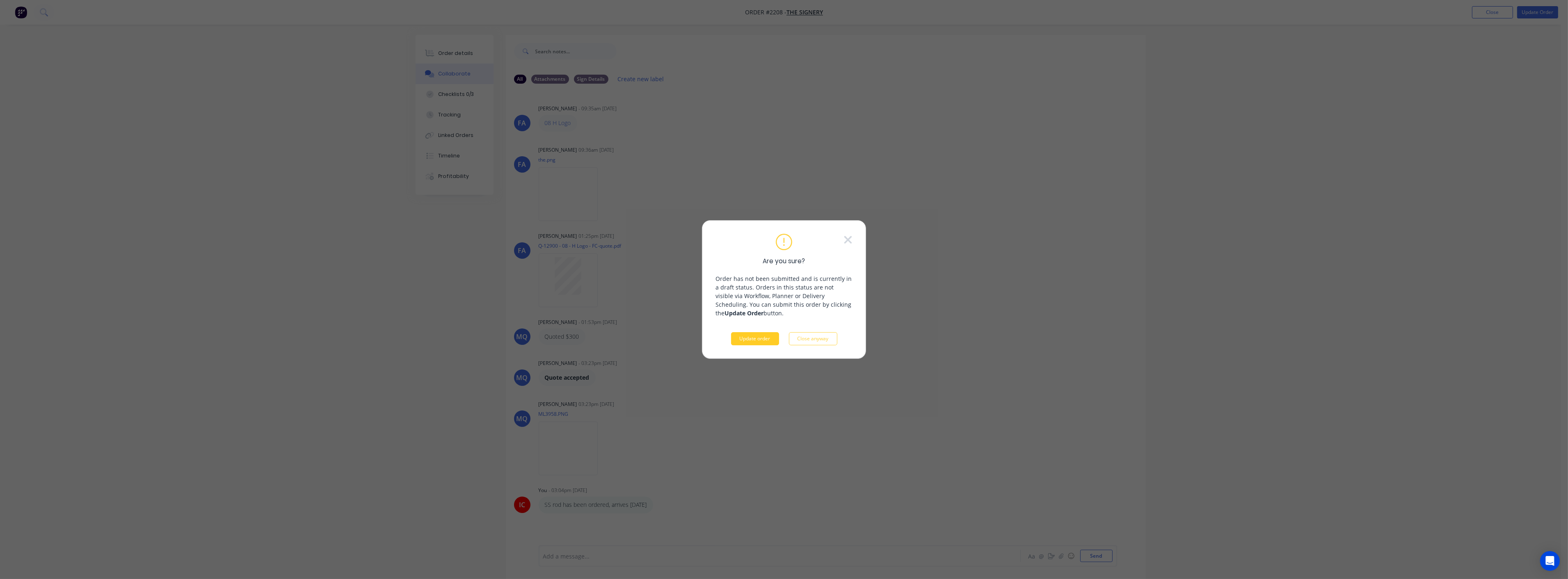
click at [768, 337] on button "Update order" at bounding box center [755, 338] width 48 height 13
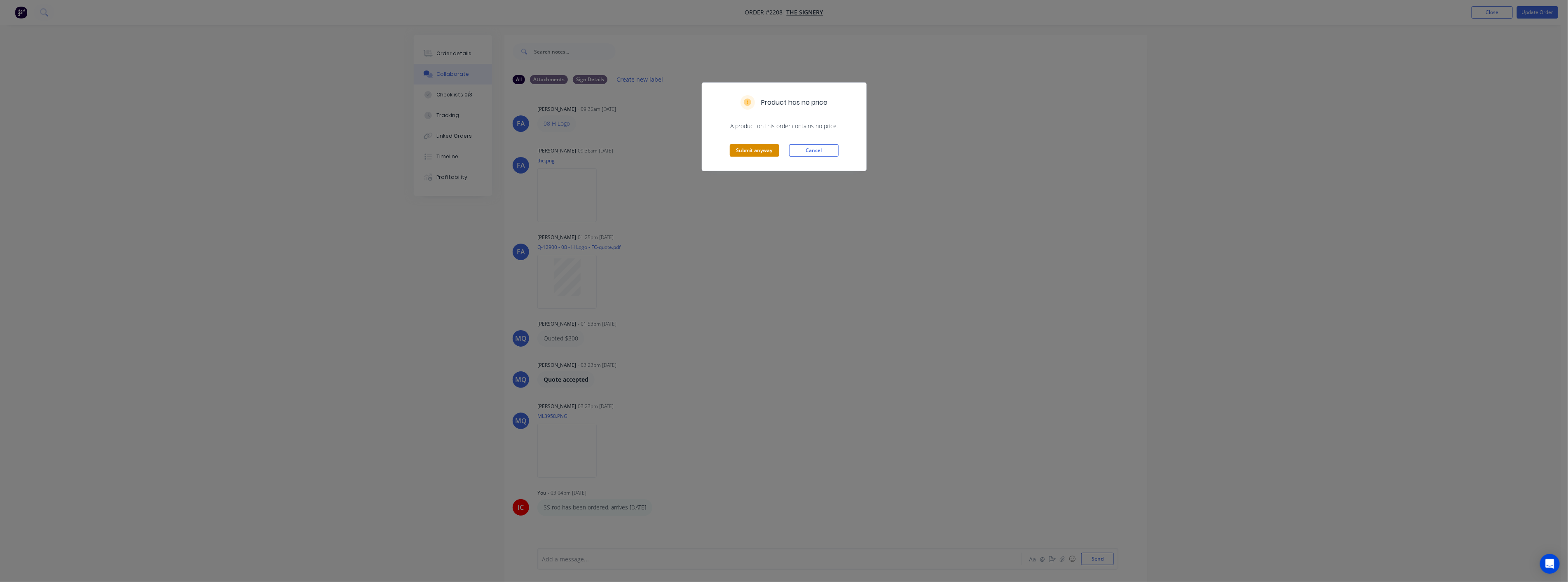
click at [758, 150] on button "Submit anyway" at bounding box center [754, 150] width 50 height 12
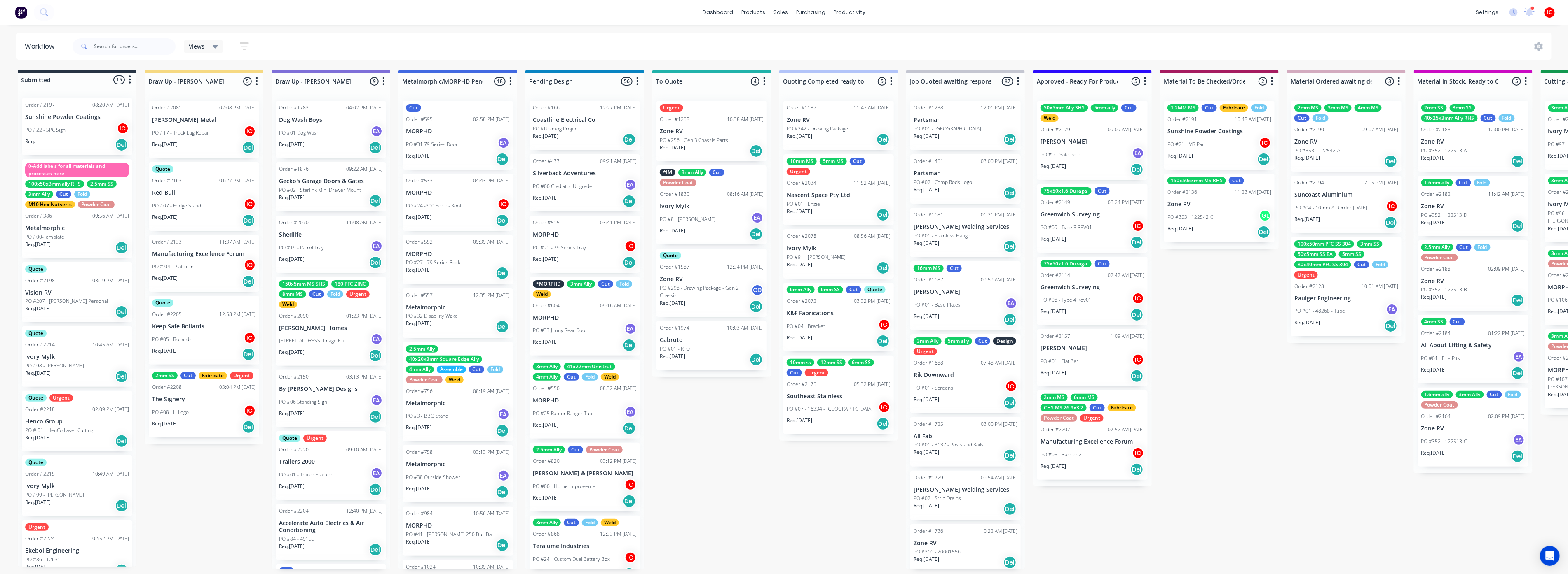
click at [205, 400] on p "The Signery" at bounding box center [204, 399] width 104 height 7
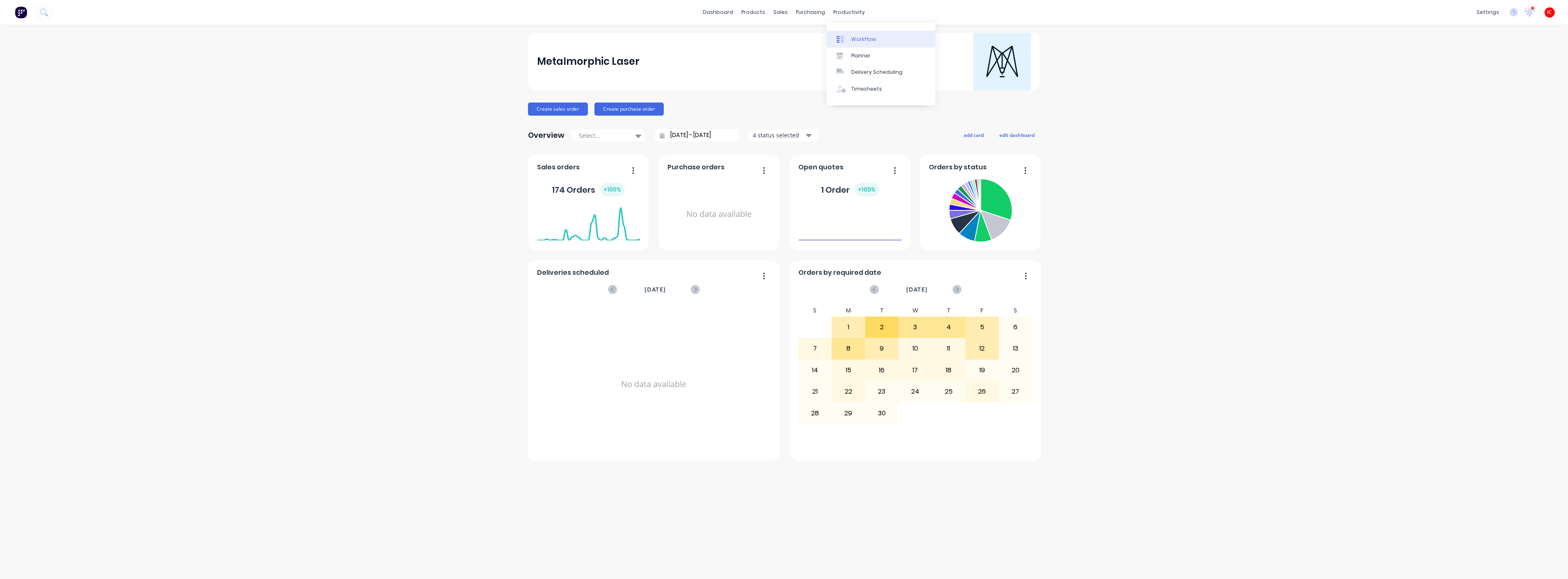
click at [854, 42] on div "Workflow" at bounding box center [864, 39] width 25 height 7
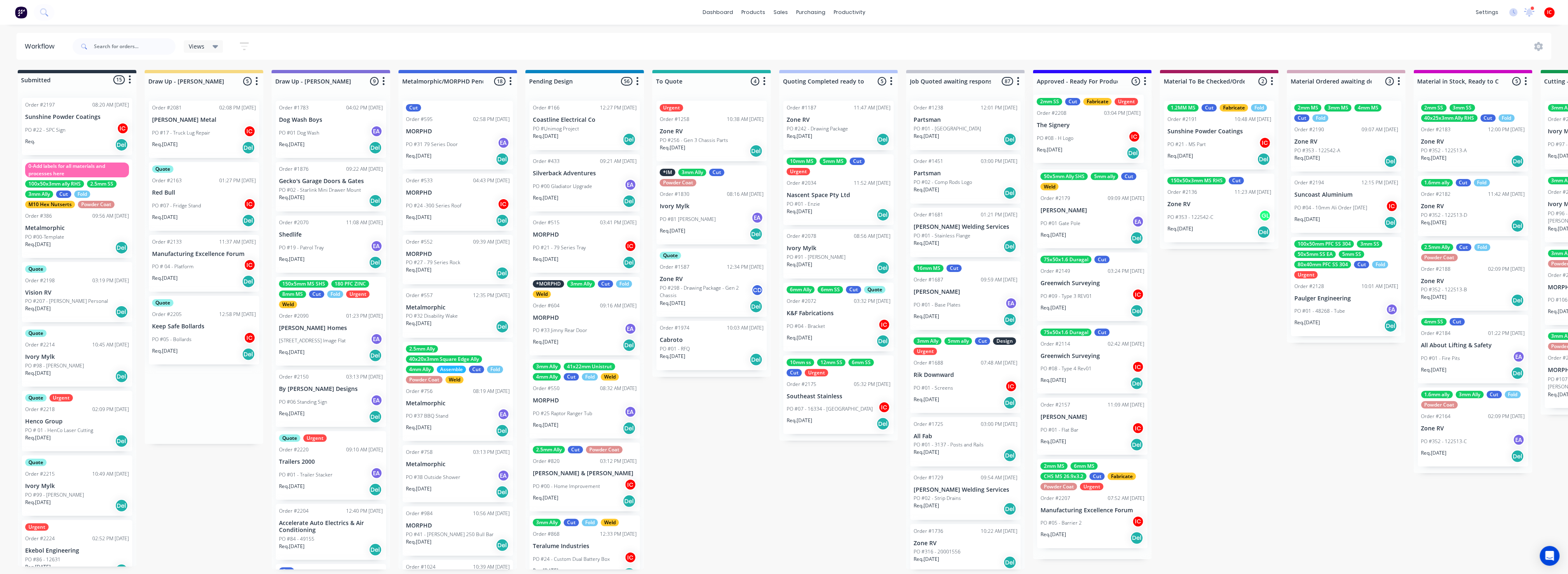
drag, startPoint x: 218, startPoint y: 400, endPoint x: 1104, endPoint y: 125, distance: 927.7
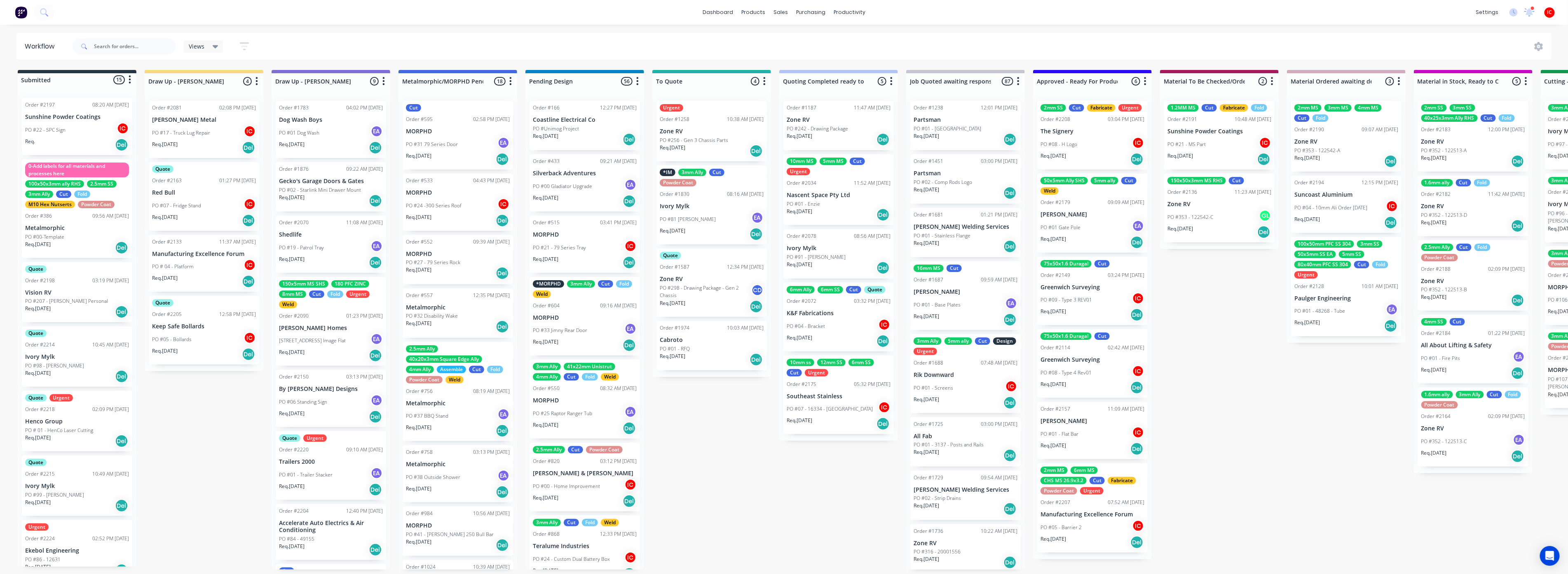
click at [183, 345] on div "PO #05 - Bollards IC" at bounding box center [204, 339] width 104 height 16
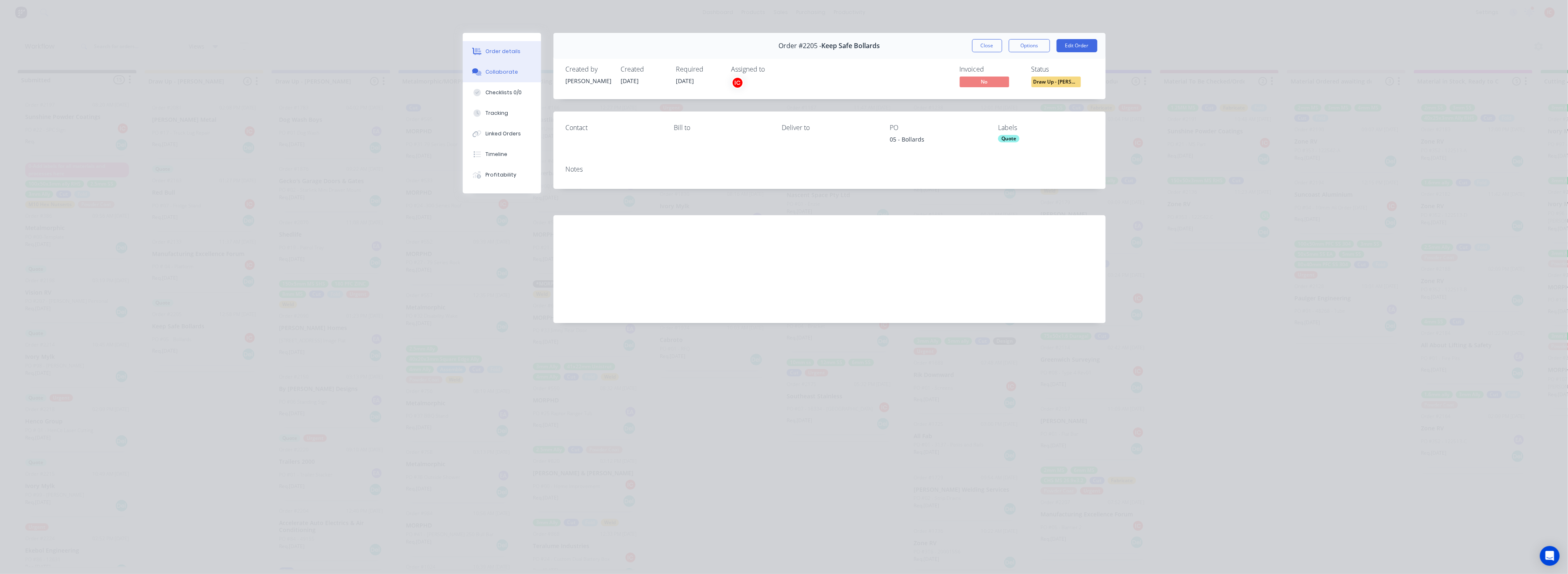
click at [503, 66] on button "Collaborate" at bounding box center [502, 72] width 78 height 21
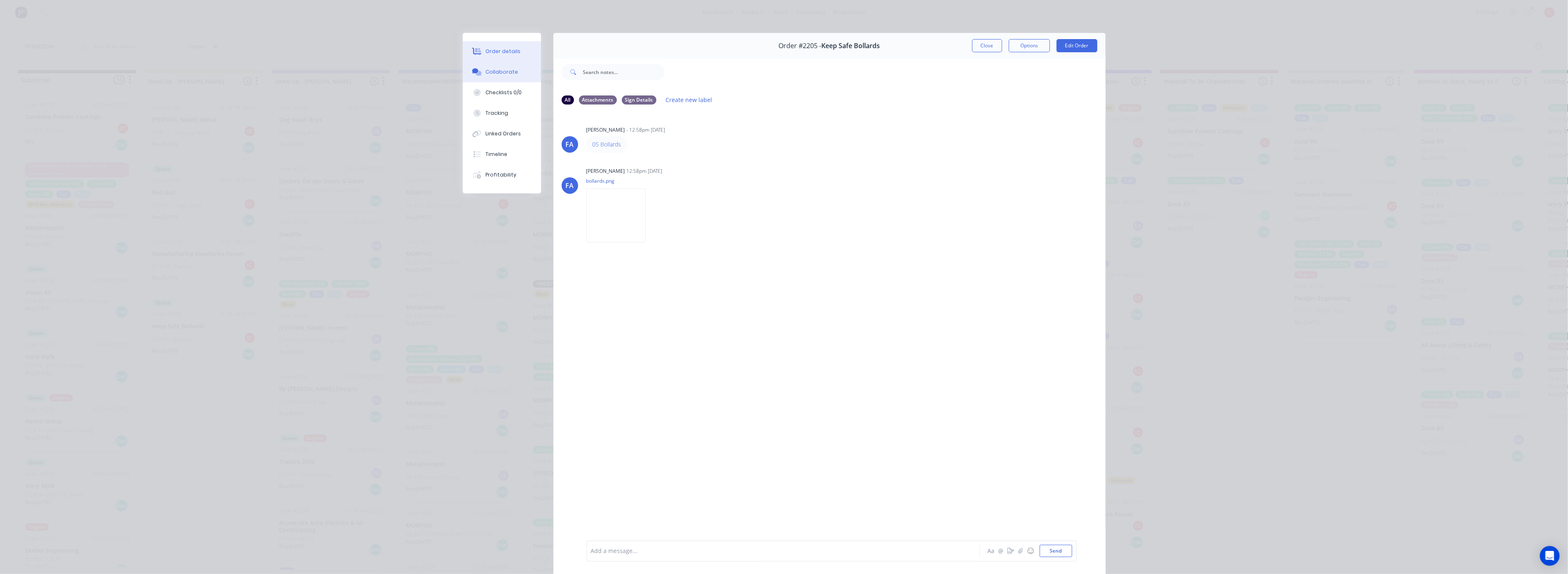
click at [514, 48] on button "Order details" at bounding box center [502, 51] width 78 height 21
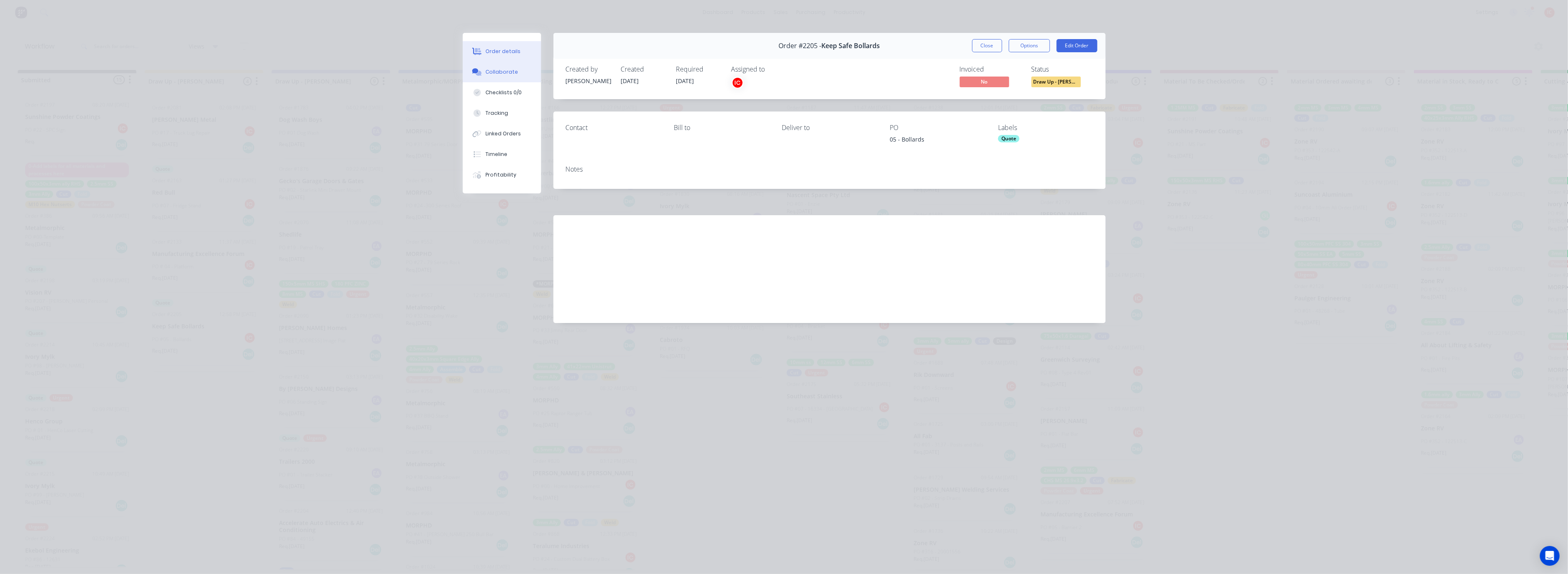
click at [522, 71] on button "Collaborate" at bounding box center [502, 72] width 78 height 21
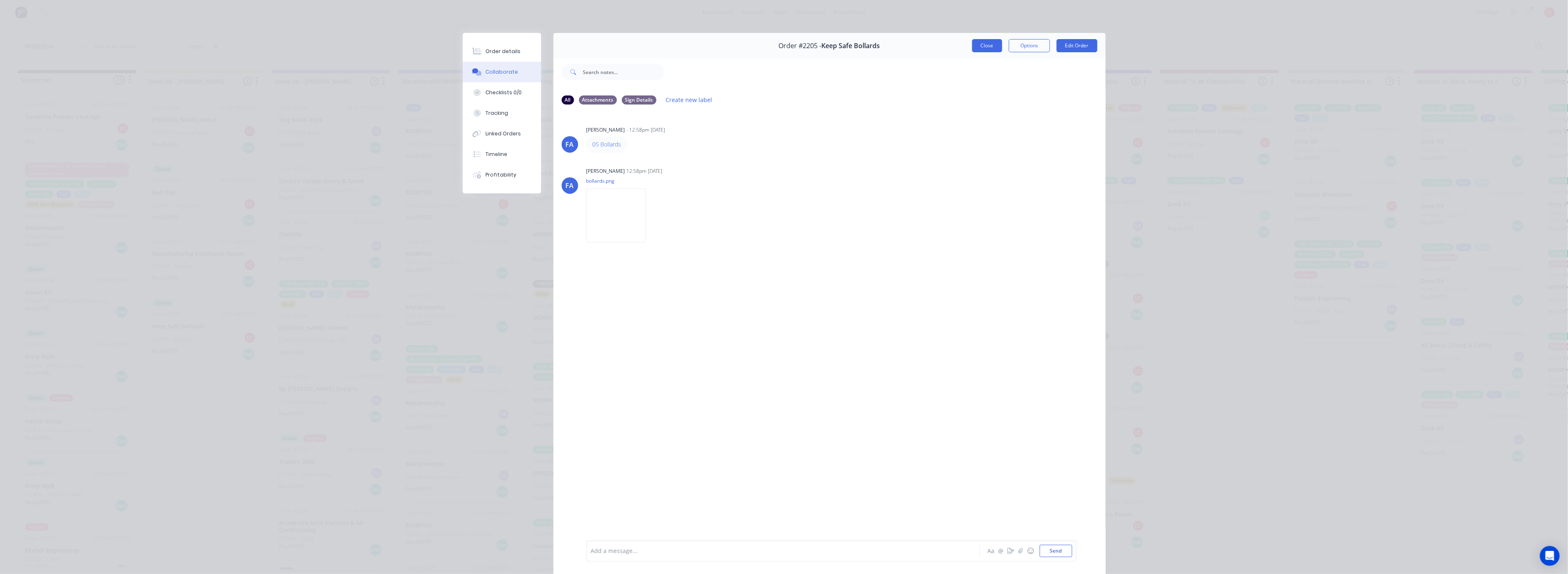
click at [976, 48] on button "Close" at bounding box center [987, 45] width 30 height 13
